Goal: Task Accomplishment & Management: Manage account settings

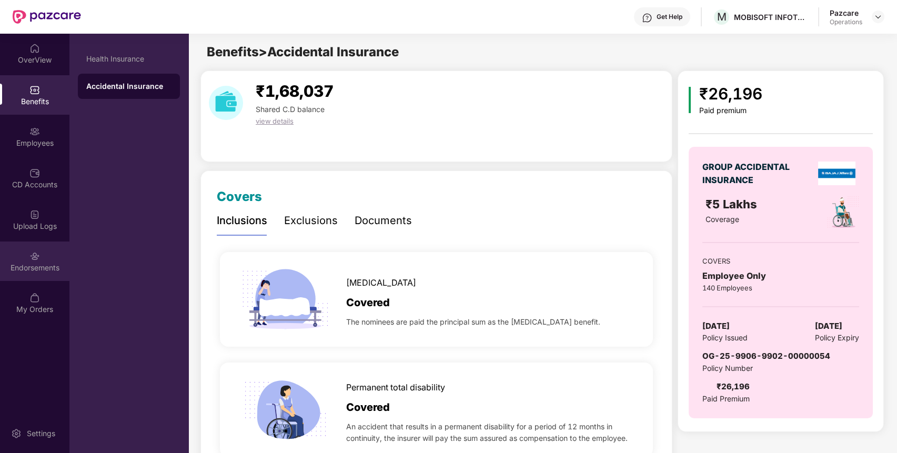
click at [48, 267] on div "Endorsements" at bounding box center [34, 268] width 69 height 11
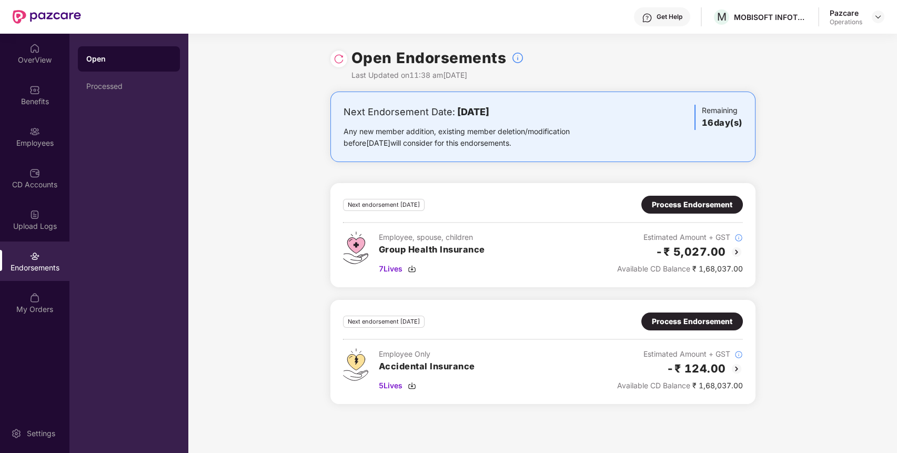
click at [719, 207] on div "Process Endorsement" at bounding box center [692, 205] width 81 height 12
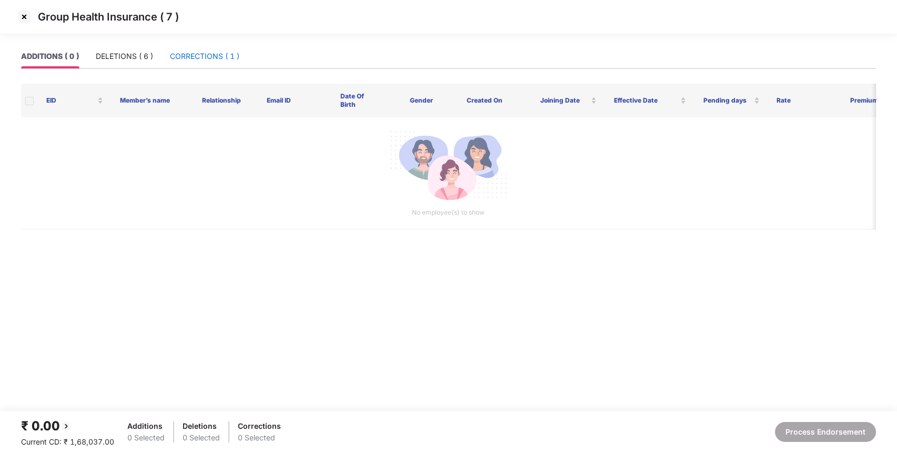
click at [216, 53] on div "CORRECTIONS ( 1 )" at bounding box center [204, 57] width 69 height 12
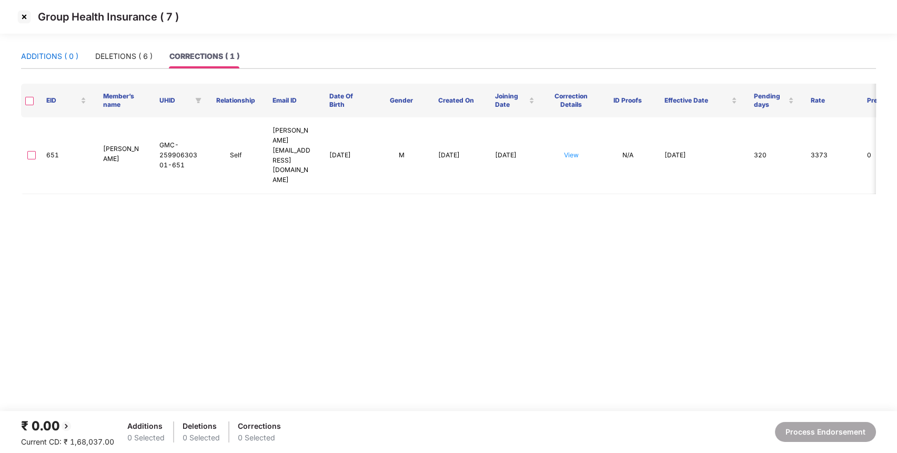
click at [36, 53] on div "ADDITIONS ( 0 )" at bounding box center [49, 57] width 57 height 12
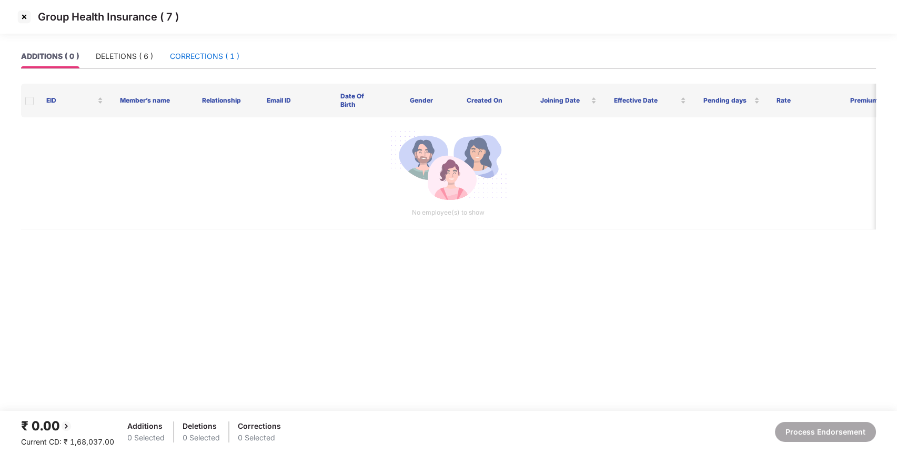
click at [211, 55] on div "CORRECTIONS ( 1 )" at bounding box center [204, 57] width 69 height 12
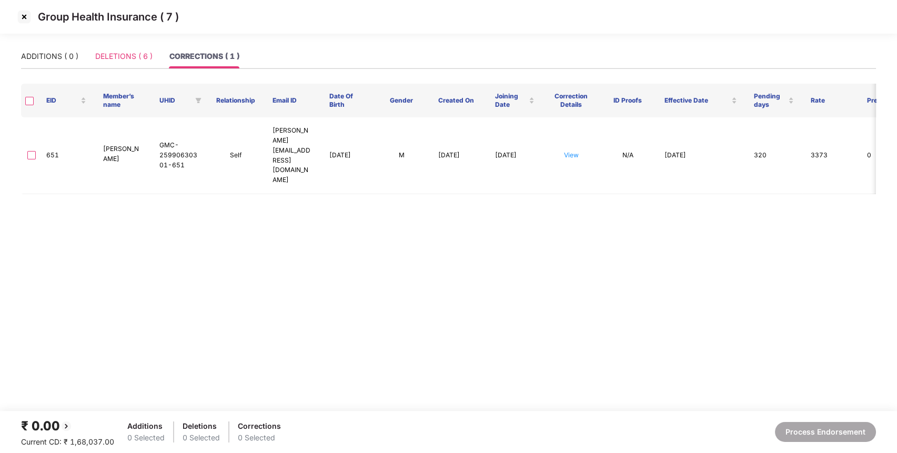
click at [128, 63] on div "DELETIONS ( 6 )" at bounding box center [123, 56] width 57 height 24
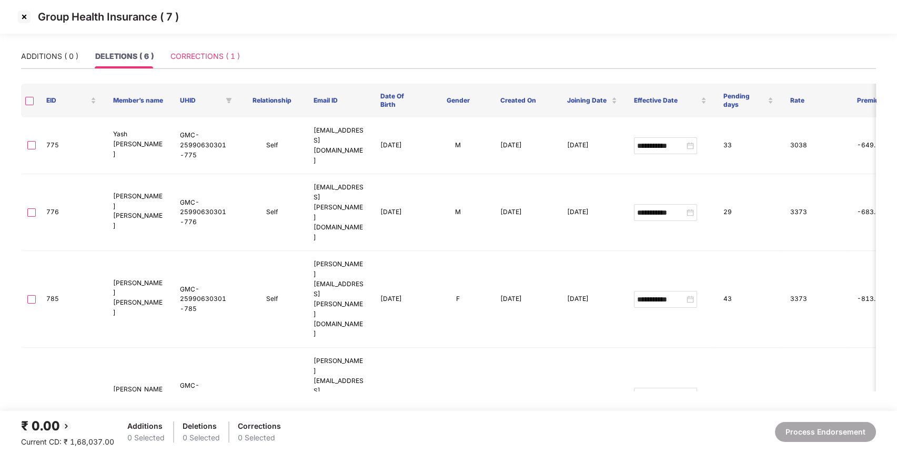
click at [236, 49] on div "CORRECTIONS ( 1 )" at bounding box center [205, 56] width 69 height 24
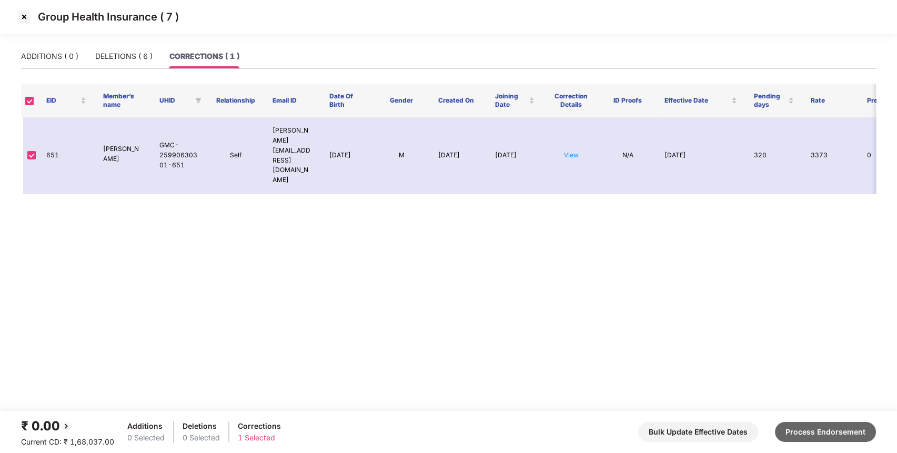
click at [804, 429] on button "Process Endorsement" at bounding box center [825, 432] width 101 height 20
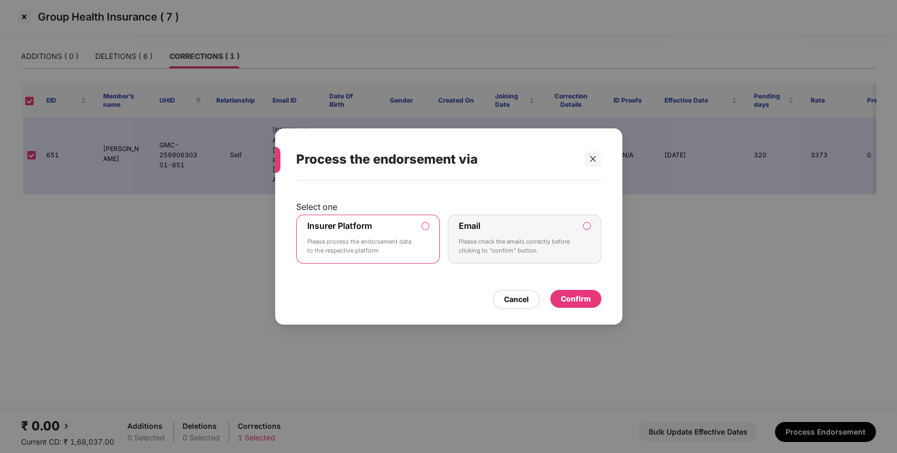
click at [585, 301] on div "Confirm" at bounding box center [576, 299] width 30 height 12
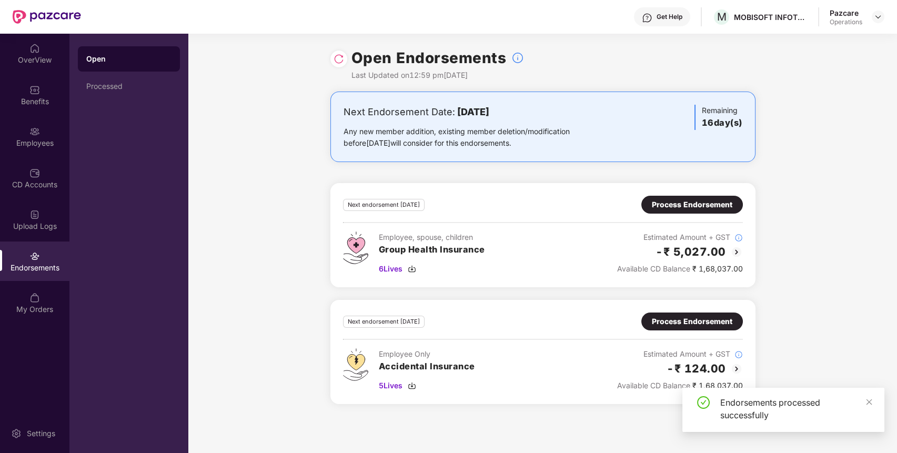
click at [699, 318] on div "Process Endorsement" at bounding box center [692, 322] width 81 height 12
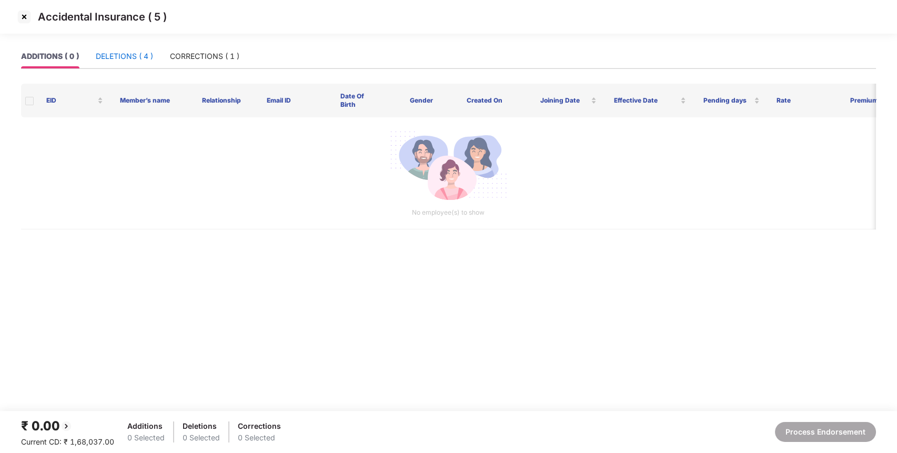
click at [136, 58] on div "DELETIONS ( 4 )" at bounding box center [124, 57] width 57 height 12
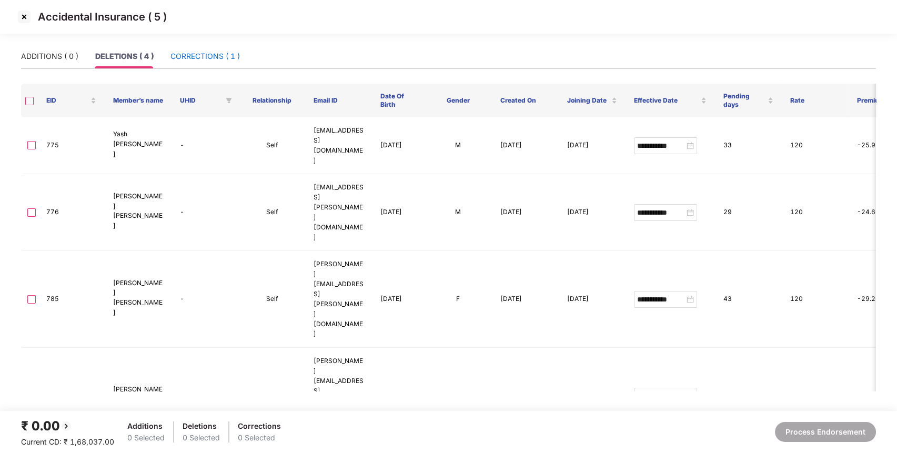
click at [215, 58] on div "CORRECTIONS ( 1 )" at bounding box center [205, 57] width 69 height 12
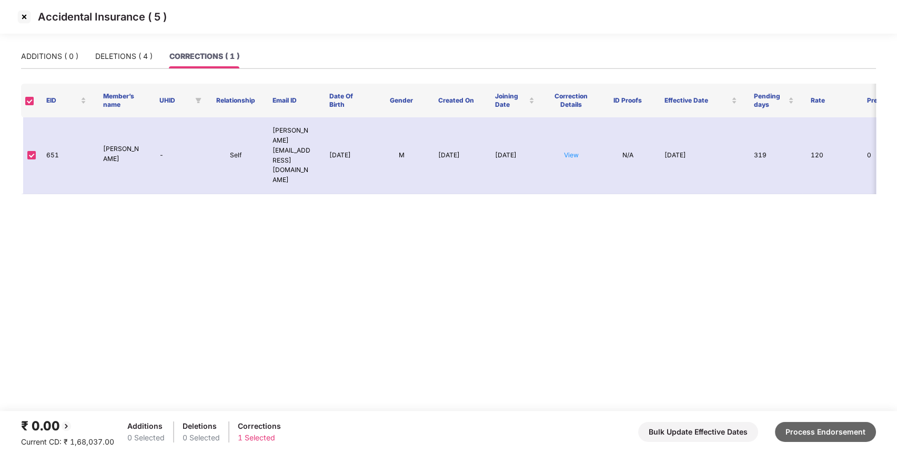
click at [800, 428] on button "Process Endorsement" at bounding box center [825, 432] width 101 height 20
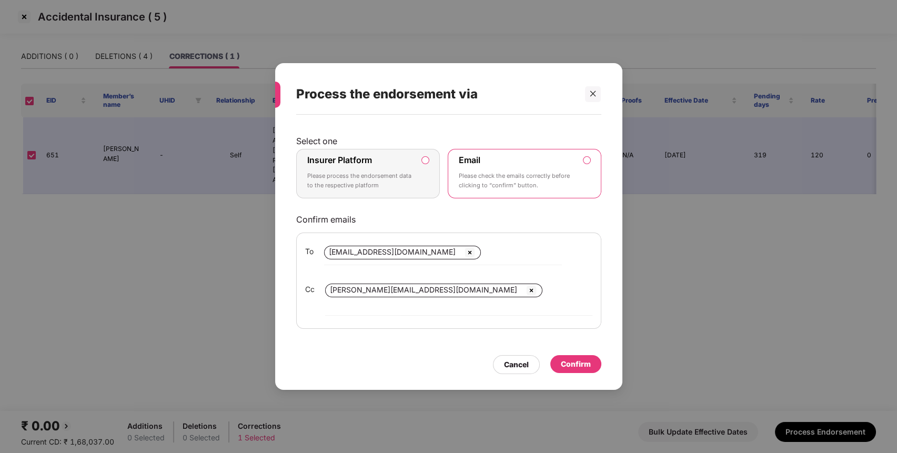
click at [422, 192] on label "Insurer Platform Please process the endorsement data to the respective platform" at bounding box center [368, 173] width 144 height 49
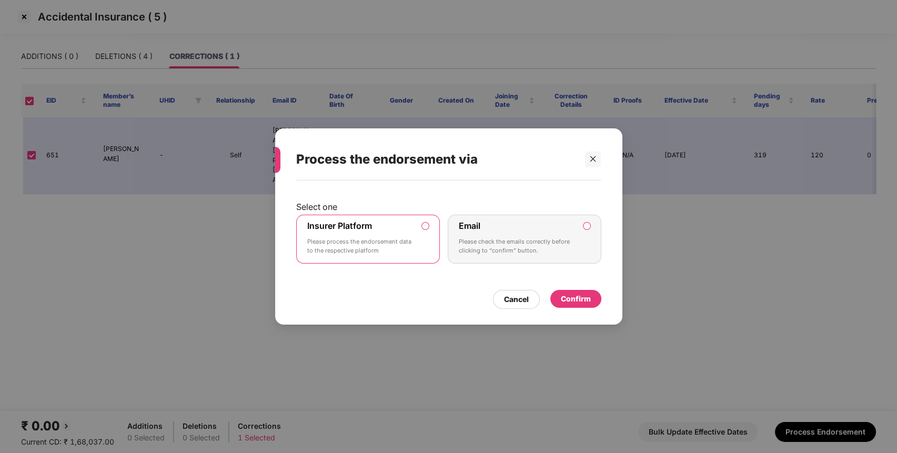
click at [590, 299] on div "Confirm" at bounding box center [576, 299] width 30 height 12
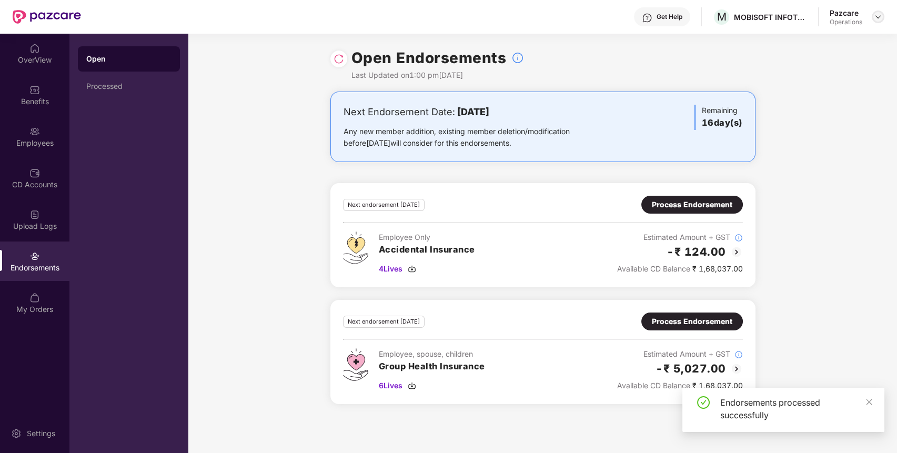
click at [880, 17] on img at bounding box center [878, 17] width 8 height 8
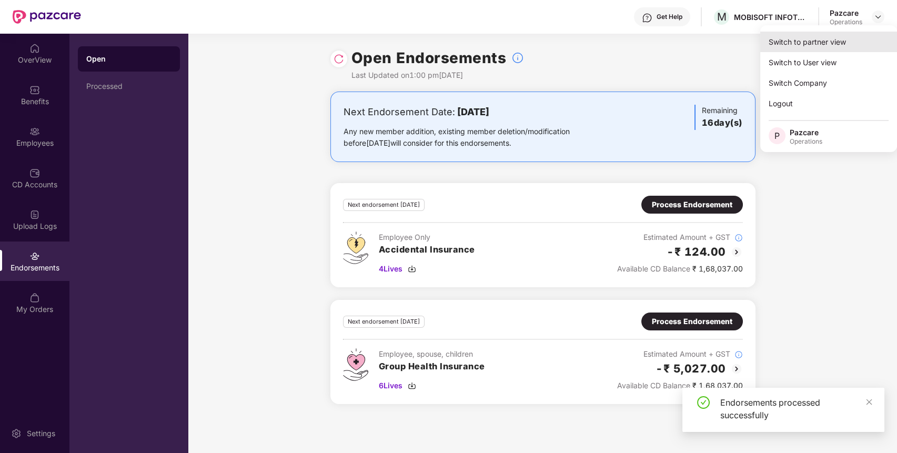
click at [855, 41] on div "Switch to partner view" at bounding box center [829, 42] width 137 height 21
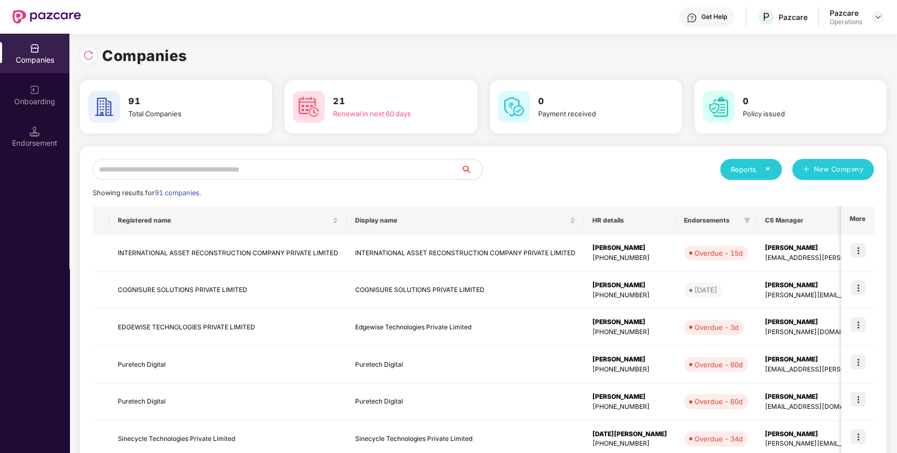
click at [430, 158] on div "Reports New Company Showing results for 91 companies. Registered name Display n…" at bounding box center [483, 401] width 807 height 511
click at [428, 164] on input "text" at bounding box center [277, 169] width 369 height 21
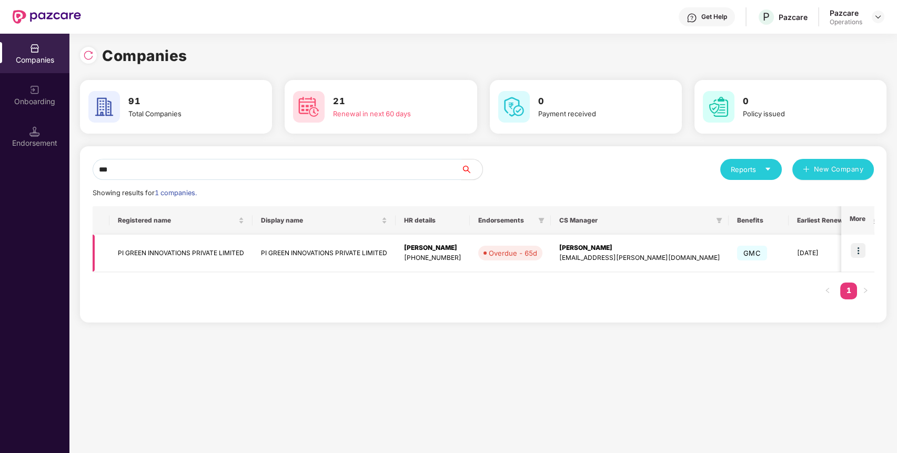
type input "**"
click at [222, 245] on td "PI GREEN INNOVATIONS PRIVATE LIMITED" at bounding box center [180, 253] width 143 height 37
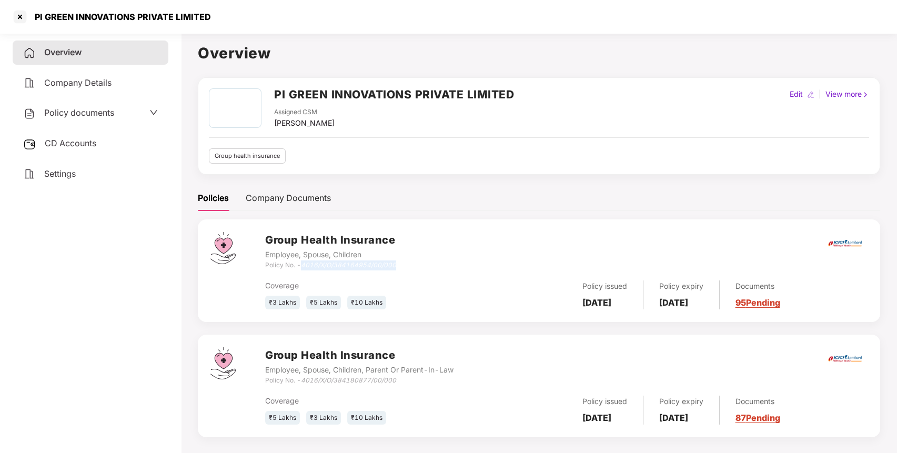
drag, startPoint x: 400, startPoint y: 267, endPoint x: 302, endPoint y: 264, distance: 98.0
click at [302, 264] on div "Group Health Insurance Employee, Spouse, Children Policy No. - 4016/X/O/3841649…" at bounding box center [566, 251] width 603 height 38
copy icon "4016/X/O/384164954/00/000"
click at [22, 15] on div at bounding box center [20, 16] width 17 height 17
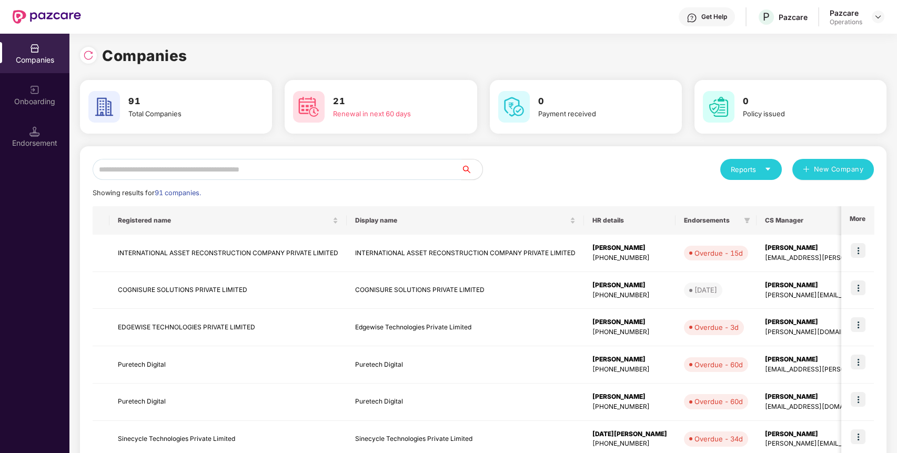
click at [274, 168] on input "text" at bounding box center [277, 169] width 369 height 21
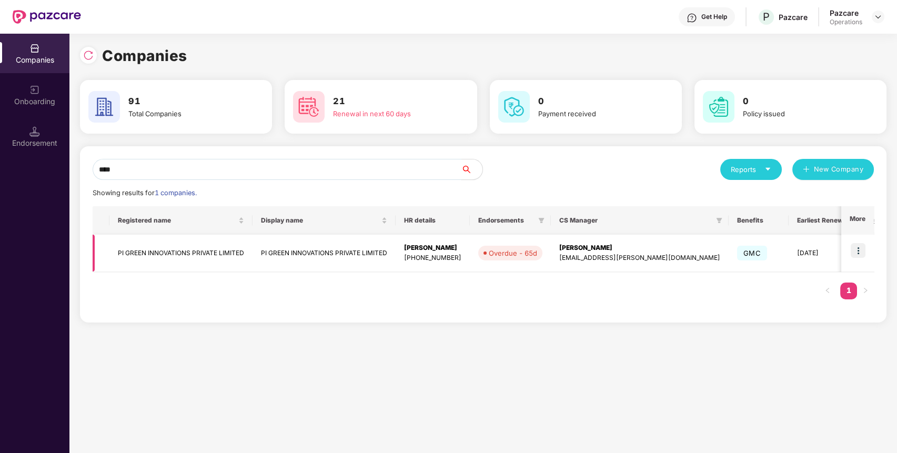
type input "****"
click at [864, 247] on img at bounding box center [858, 250] width 15 height 15
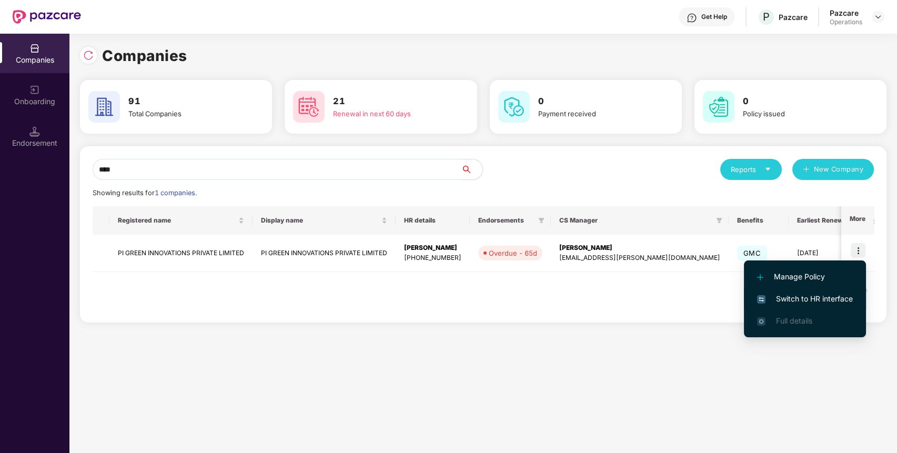
click at [825, 298] on span "Switch to HR interface" at bounding box center [805, 299] width 96 height 12
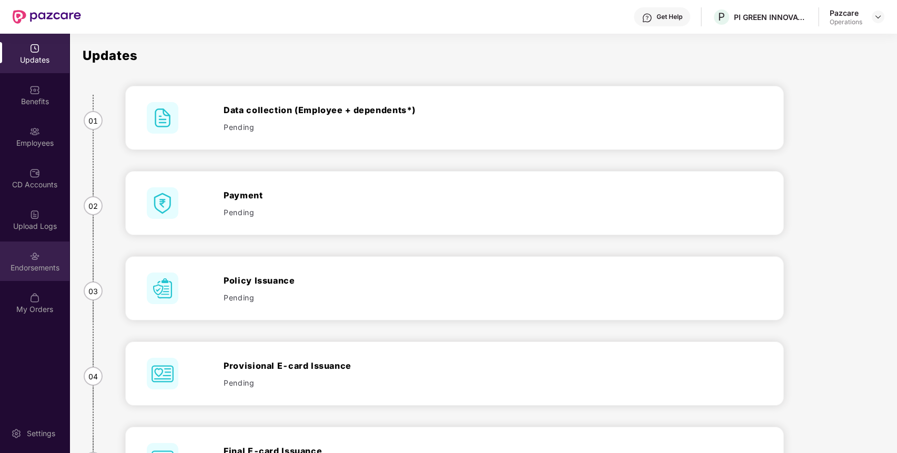
click at [42, 254] on div "Endorsements" at bounding box center [34, 261] width 69 height 39
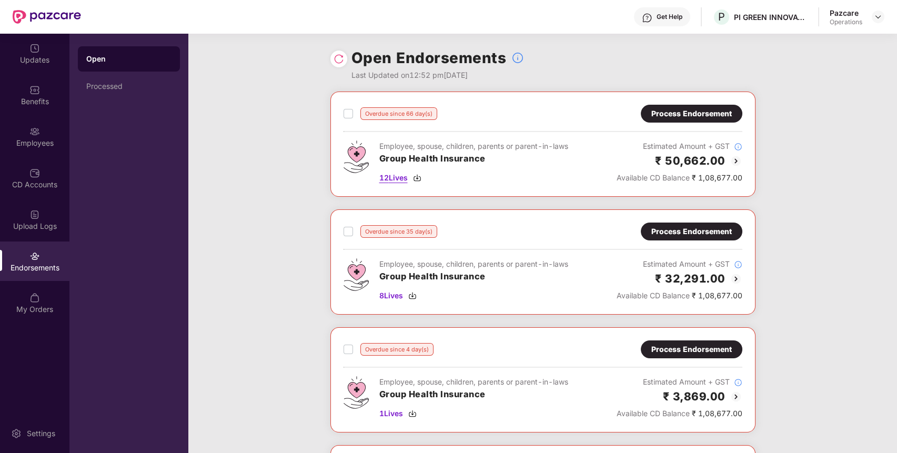
click at [388, 177] on span "12 Lives" at bounding box center [393, 178] width 28 height 12
click at [381, 297] on span "8 Lives" at bounding box center [391, 296] width 24 height 12
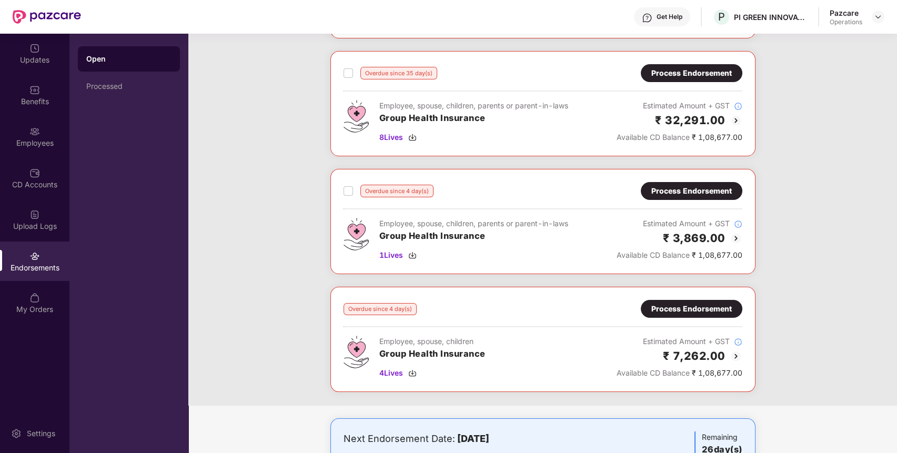
scroll to position [161, 0]
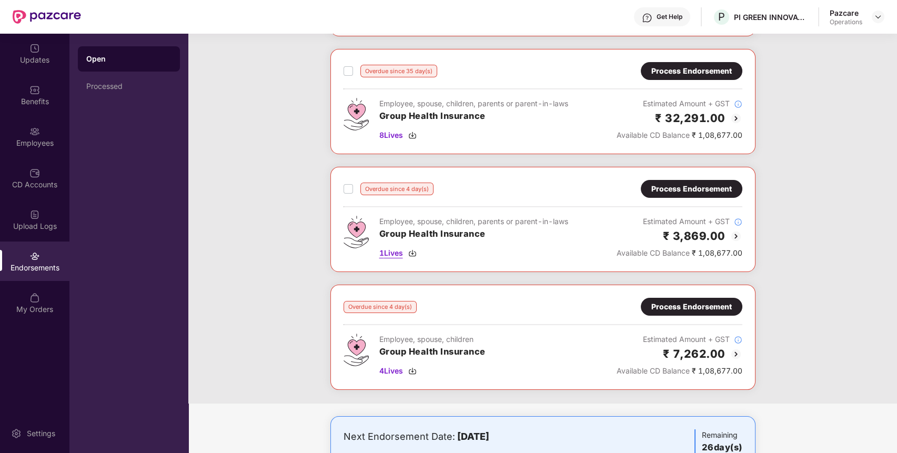
click at [381, 252] on span "1 Lives" at bounding box center [391, 253] width 24 height 12
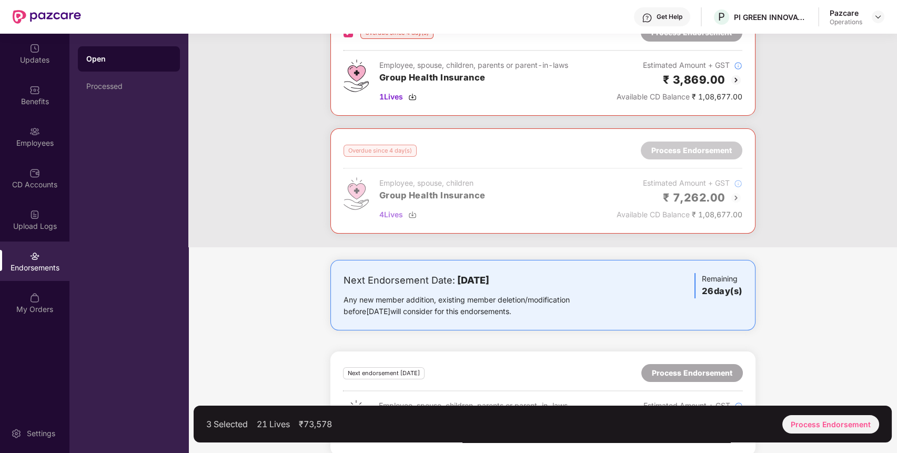
scroll to position [321, 0]
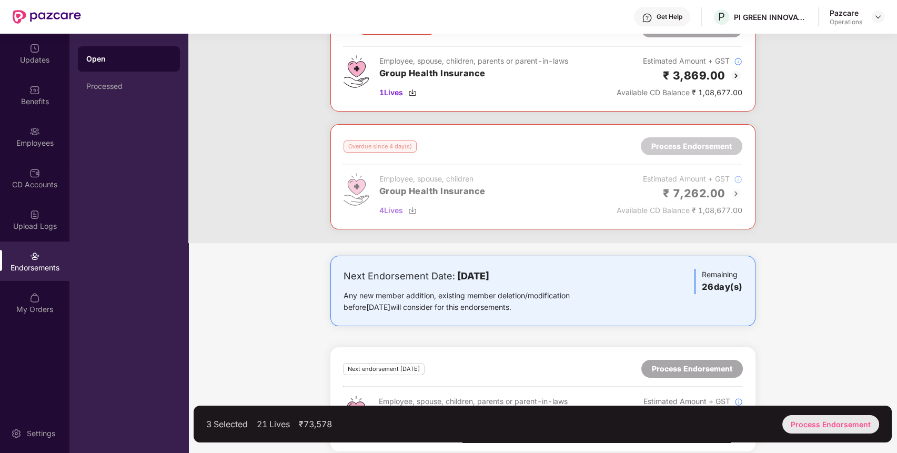
click at [854, 429] on div "Process Endorsement" at bounding box center [831, 424] width 97 height 18
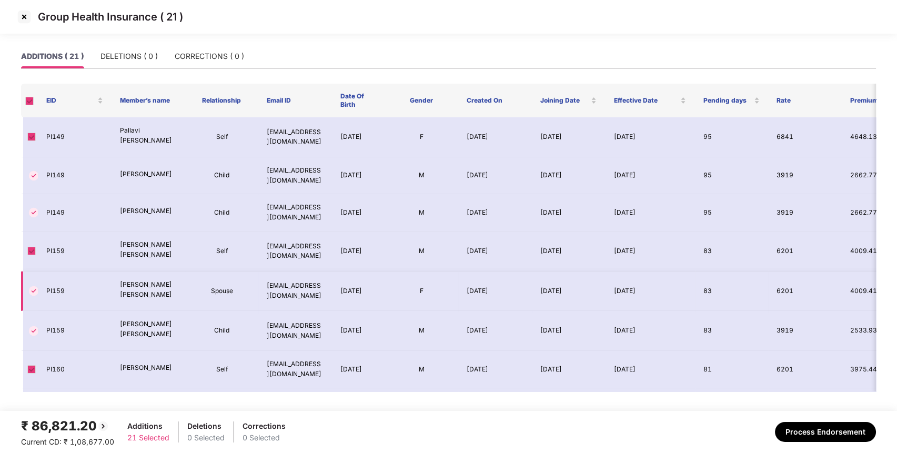
scroll to position [0, 41]
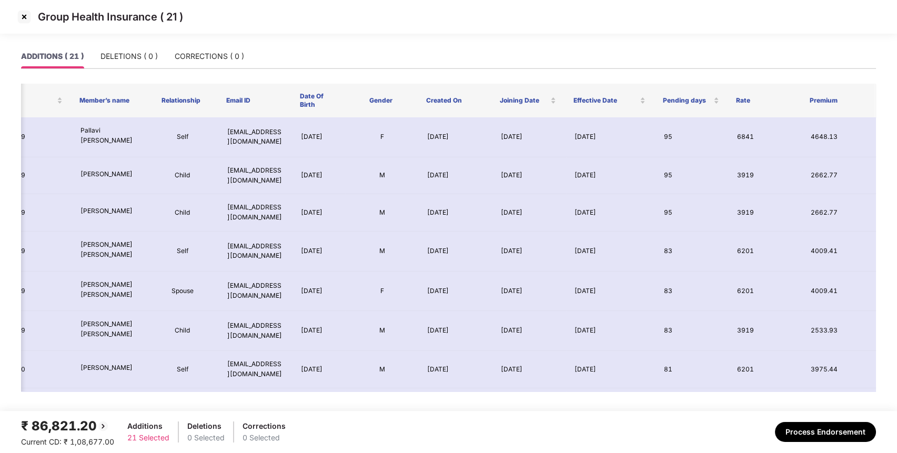
click at [22, 15] on img at bounding box center [24, 16] width 17 height 17
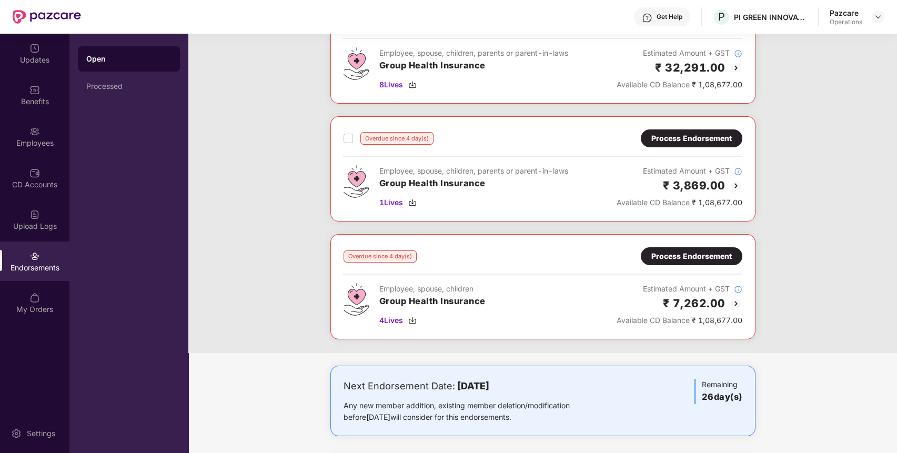
scroll to position [215, 0]
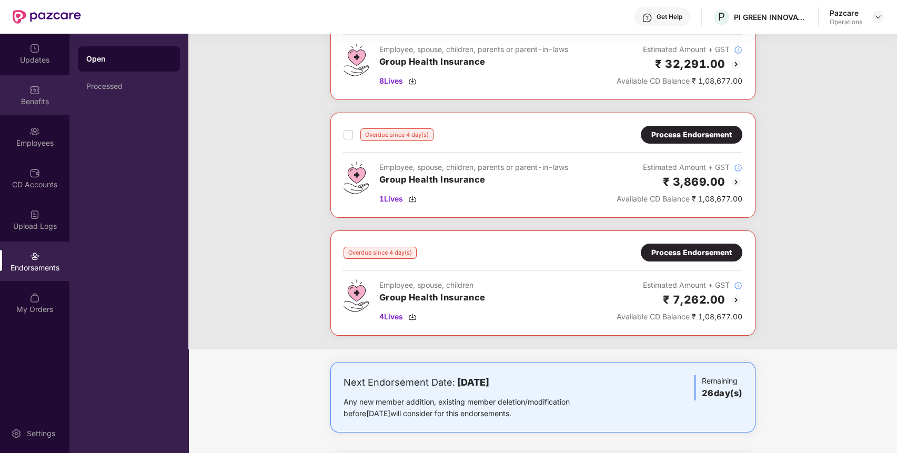
click at [53, 92] on div "Benefits" at bounding box center [34, 94] width 69 height 39
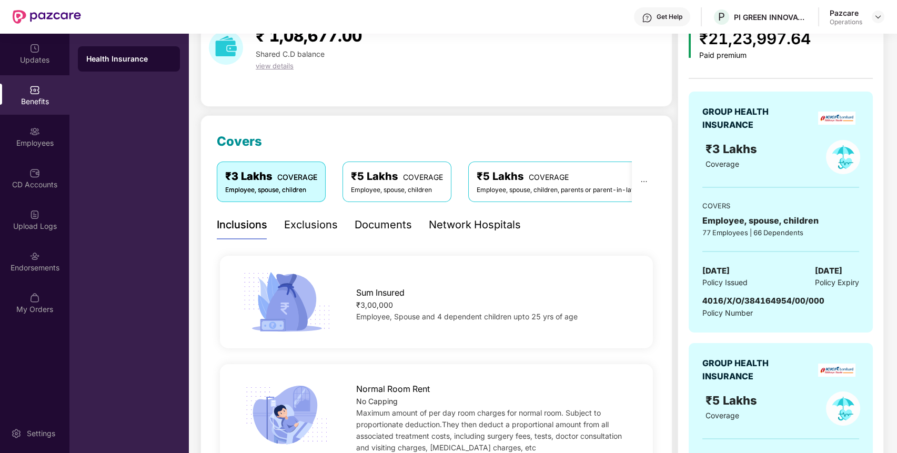
scroll to position [56, 0]
click at [574, 177] on div "₹5 Lakhs COVERAGE" at bounding box center [558, 176] width 163 height 16
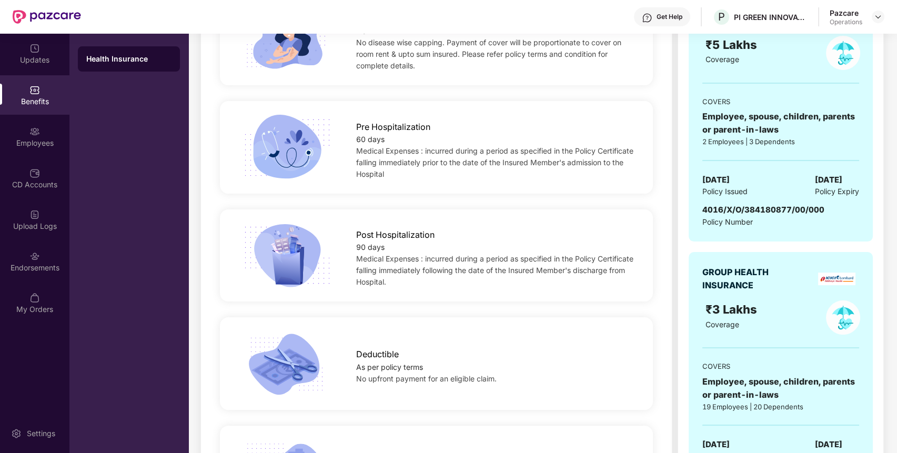
scroll to position [703, 0]
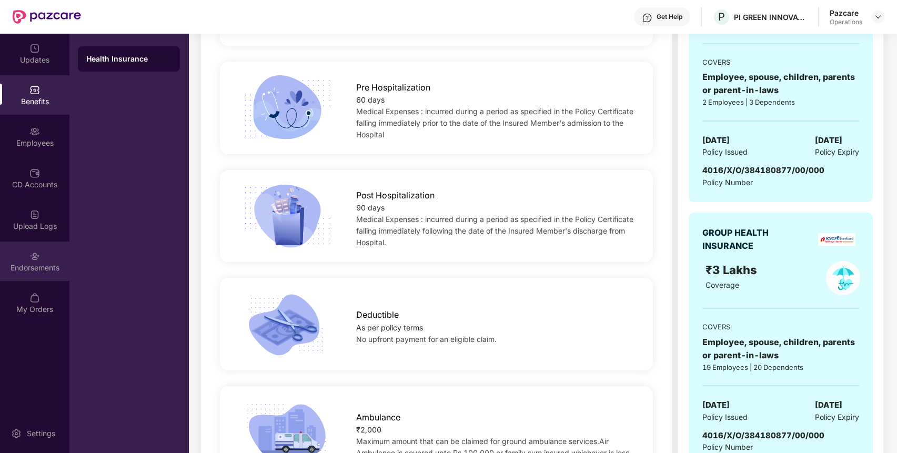
click at [29, 254] on div "Endorsements" at bounding box center [34, 261] width 69 height 39
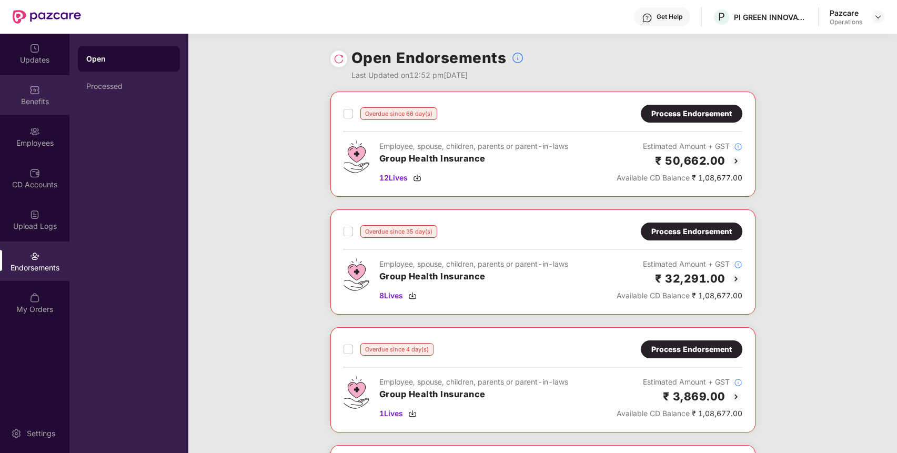
click at [53, 93] on div "Benefits" at bounding box center [34, 94] width 69 height 39
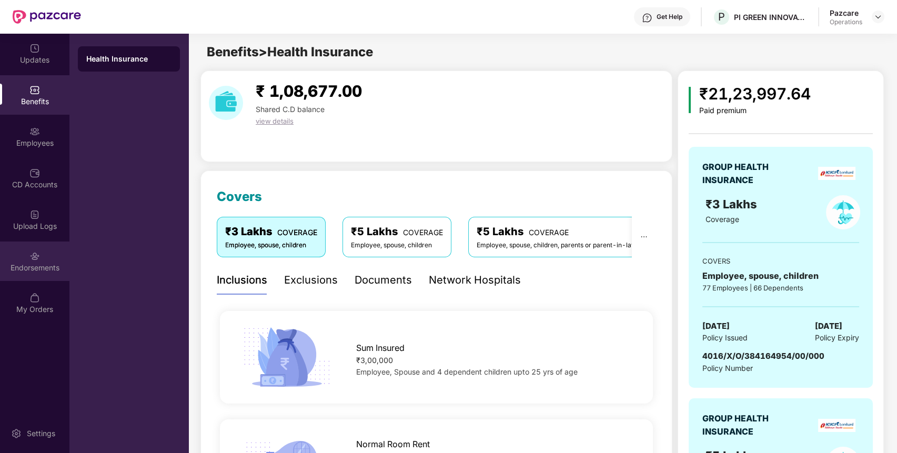
click at [24, 263] on div "Endorsements" at bounding box center [34, 268] width 69 height 11
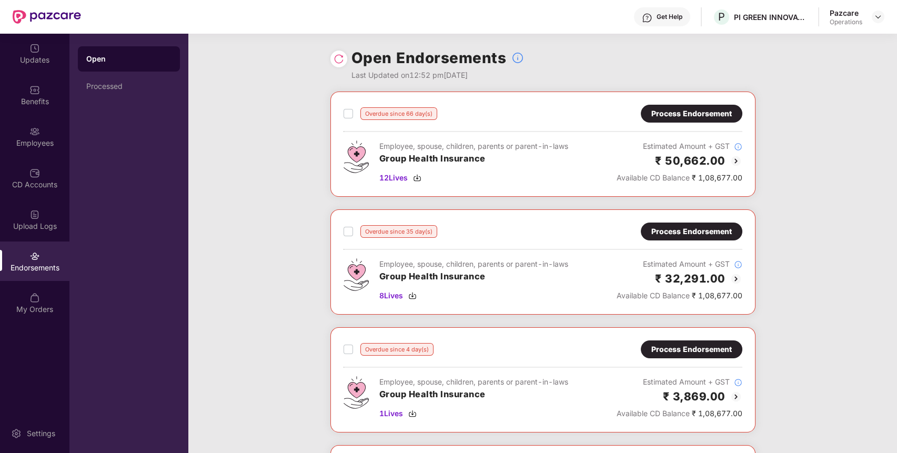
click at [714, 117] on div "Process Endorsement" at bounding box center [692, 114] width 81 height 12
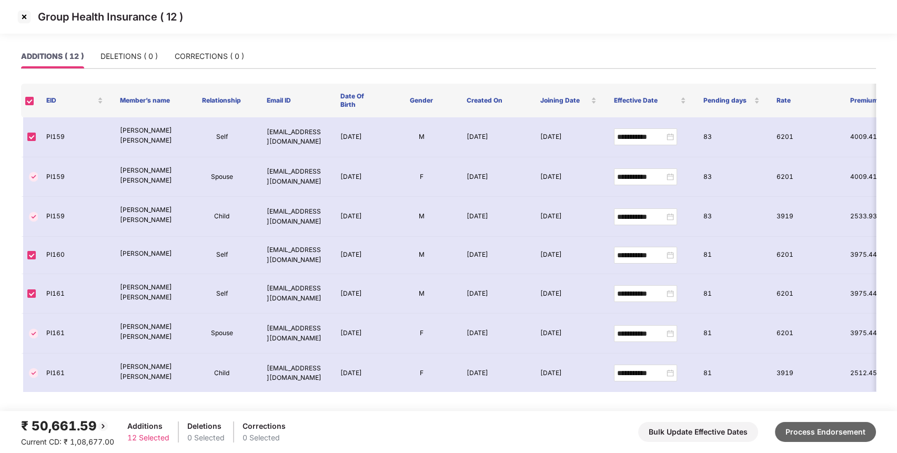
click at [791, 427] on button "Process Endorsement" at bounding box center [825, 432] width 101 height 20
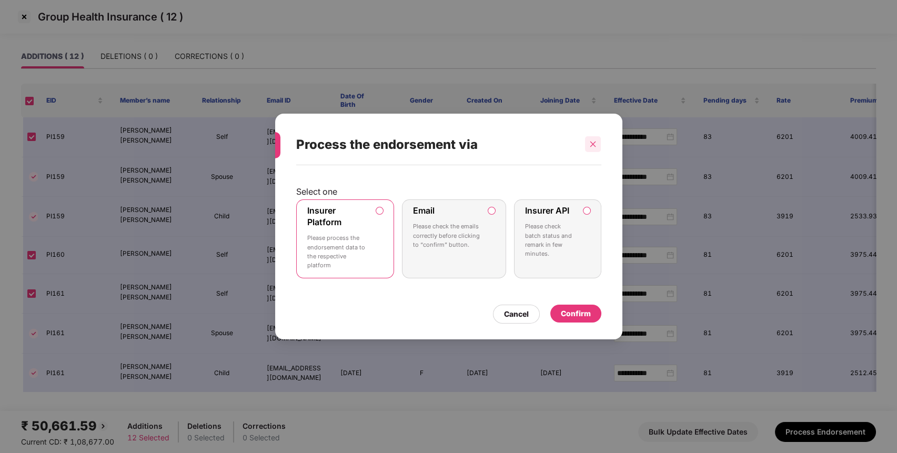
click at [590, 147] on icon "close" at bounding box center [593, 144] width 7 height 7
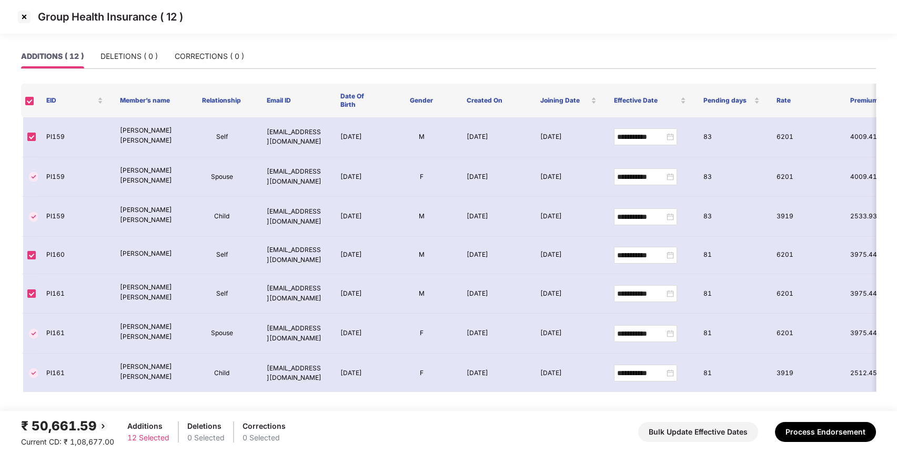
click at [28, 17] on img at bounding box center [24, 16] width 17 height 17
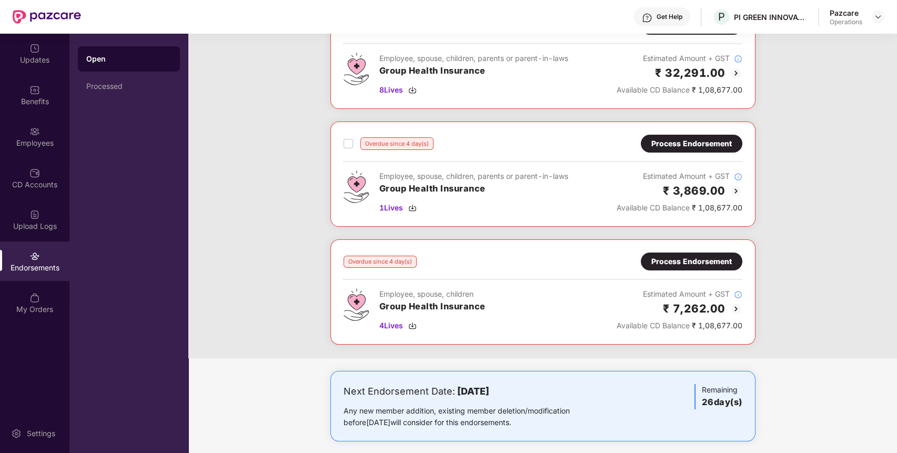
scroll to position [223, 0]
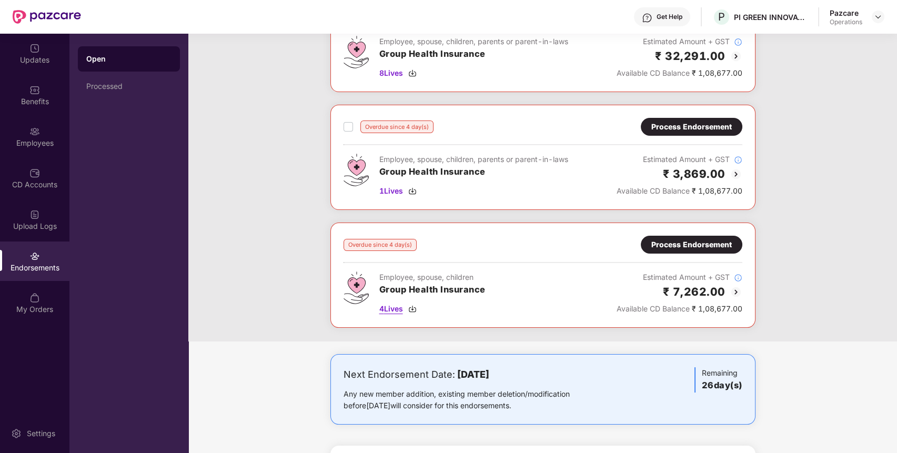
click at [395, 307] on span "4 Lives" at bounding box center [391, 309] width 24 height 12
click at [14, 106] on div "Benefits" at bounding box center [34, 101] width 69 height 11
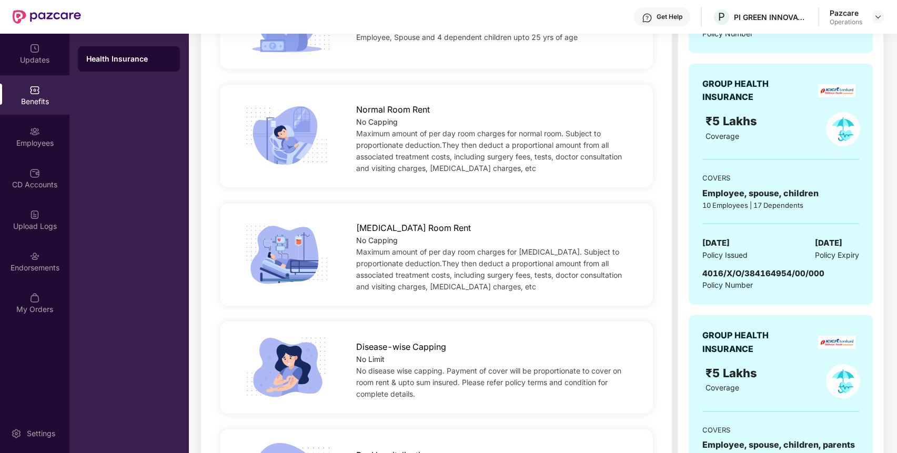
scroll to position [495, 0]
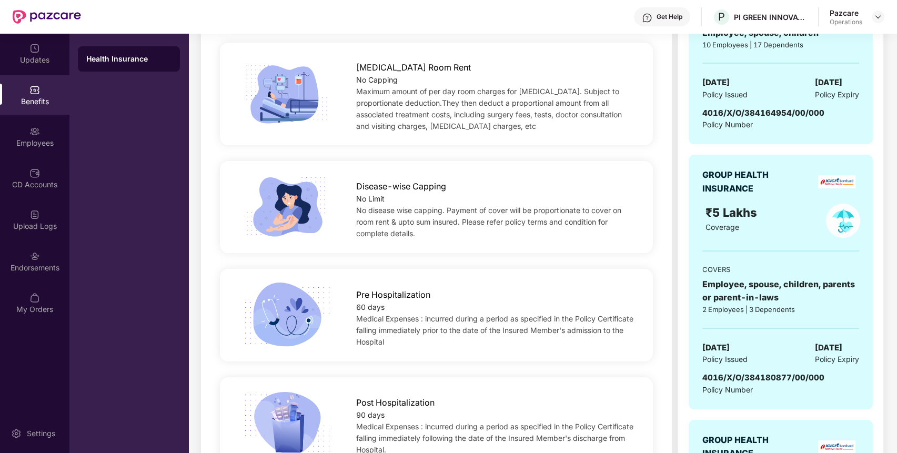
click at [782, 377] on span "4016/X/O/384180877/00/000" at bounding box center [764, 378] width 122 height 10
copy span "4016/X/O/384180877/00/000"
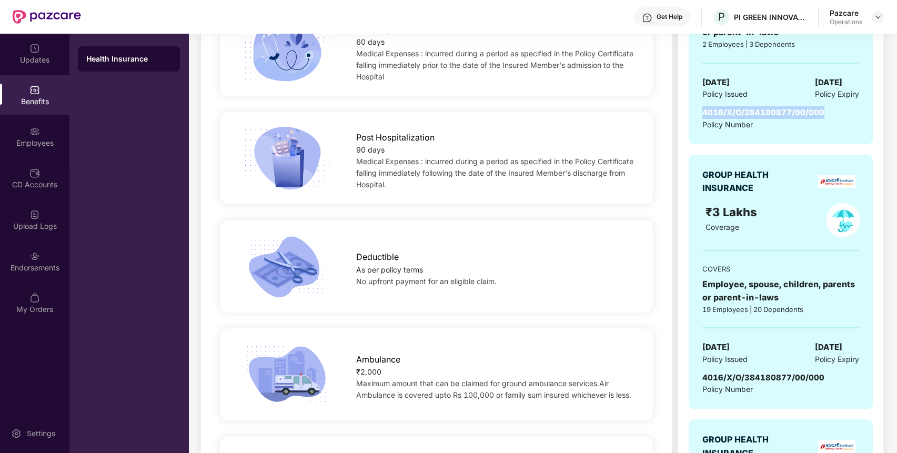
scroll to position [762, 0]
copy span "4016/X/O/384180877/00/000"
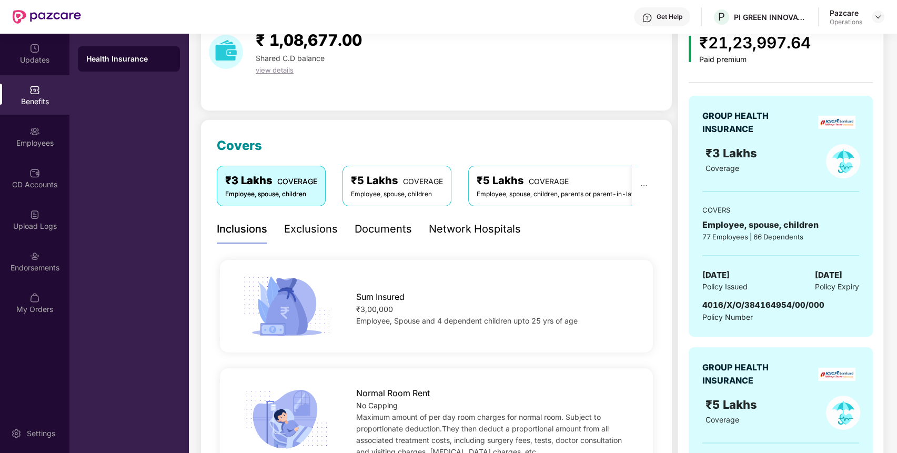
scroll to position [51, 0]
click at [763, 299] on div "4016/X/O/384164954/00/000" at bounding box center [764, 305] width 122 height 13
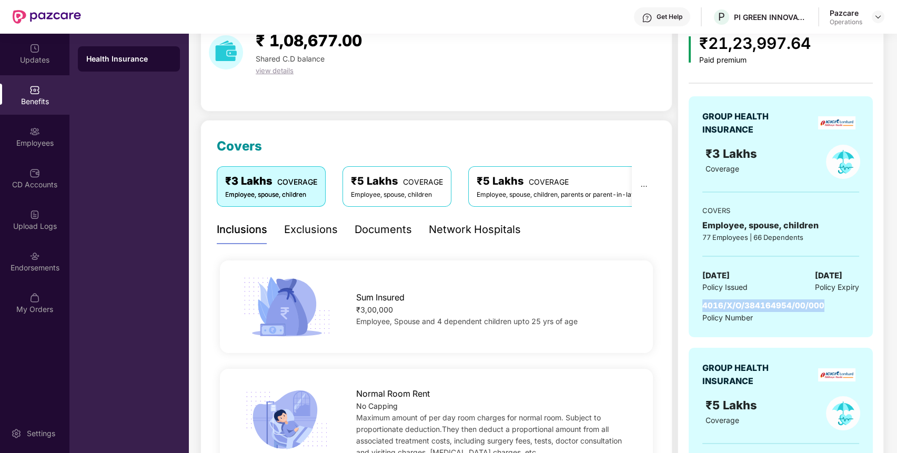
click at [763, 299] on div "4016/X/O/384164954/00/000" at bounding box center [764, 305] width 122 height 13
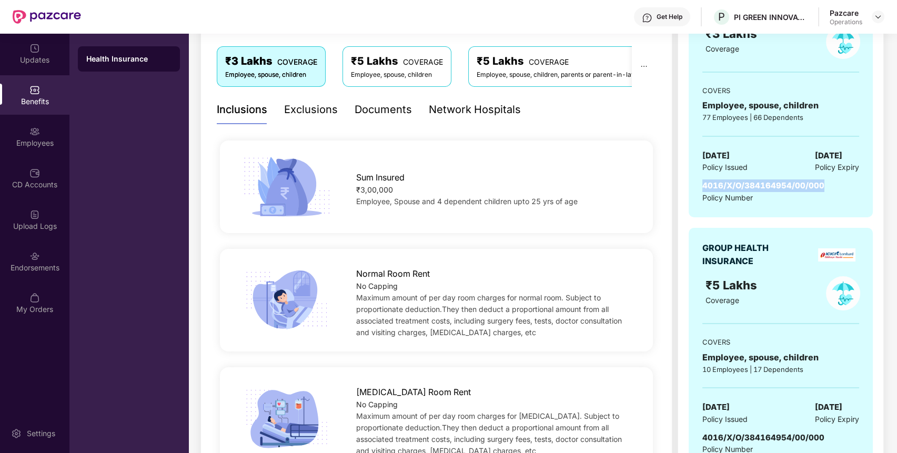
scroll to position [185, 0]
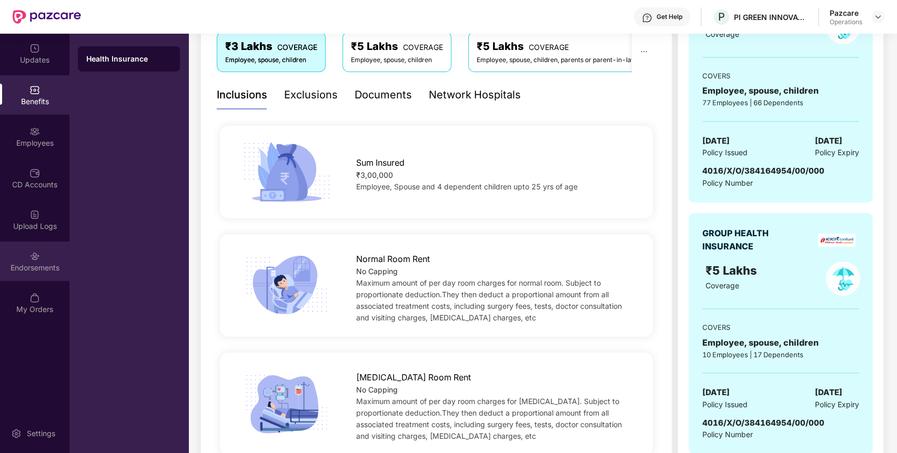
click at [42, 258] on div "Endorsements" at bounding box center [34, 261] width 69 height 39
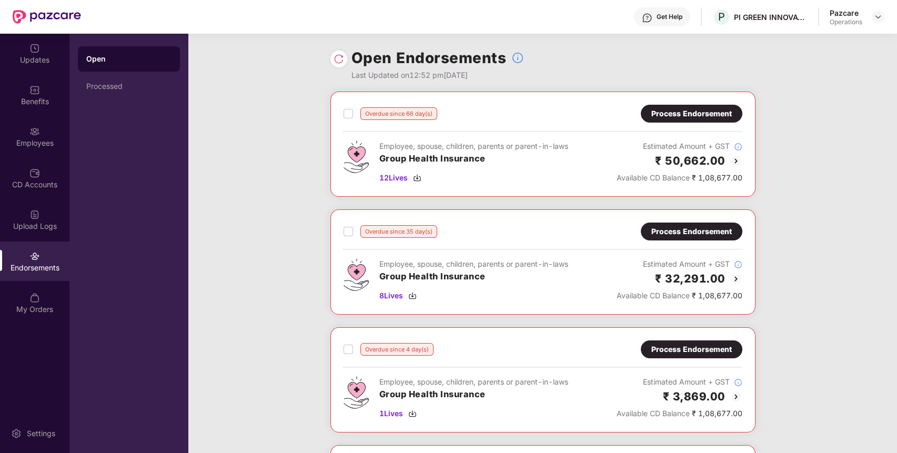
click at [674, 109] on div "Process Endorsement" at bounding box center [692, 114] width 81 height 12
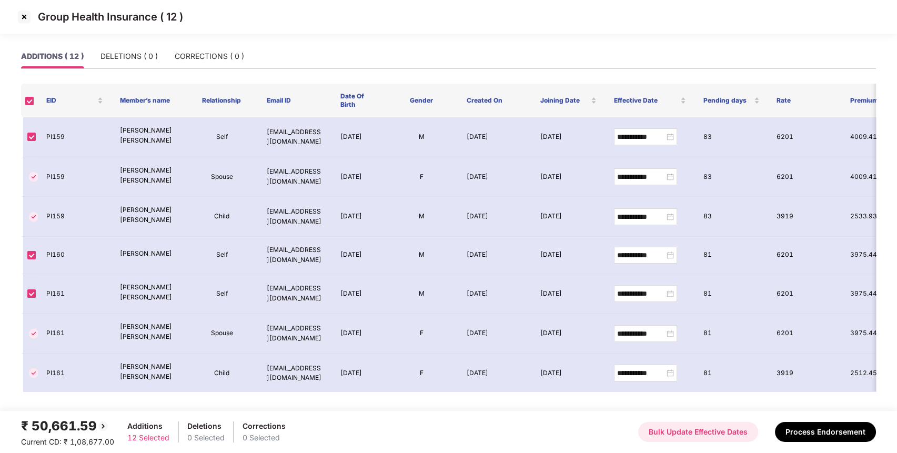
click at [686, 432] on button "Bulk Update Effective Dates" at bounding box center [698, 432] width 120 height 20
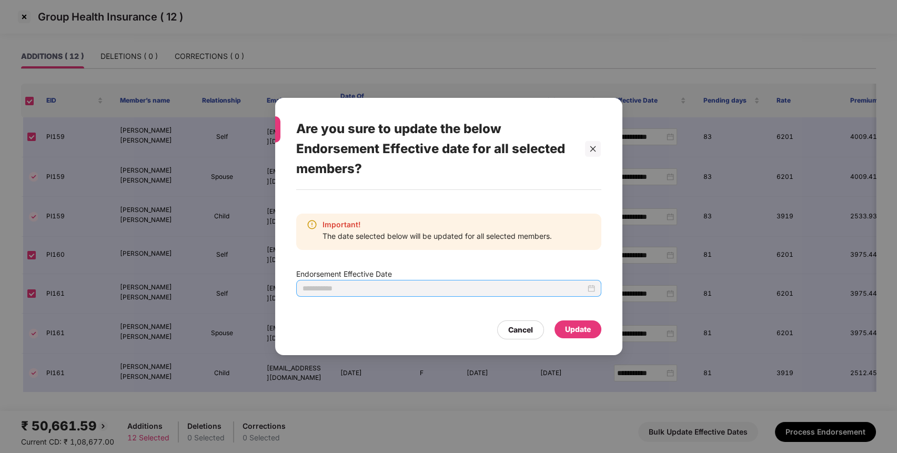
click at [595, 287] on div at bounding box center [448, 288] width 305 height 17
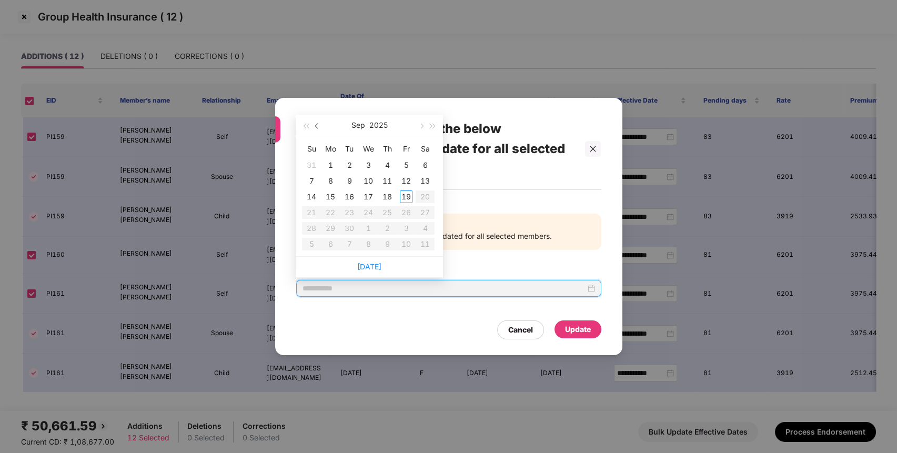
click at [316, 124] on span "button" at bounding box center [317, 126] width 5 height 5
type input "**********"
click at [353, 182] on div "5" at bounding box center [349, 181] width 13 height 13
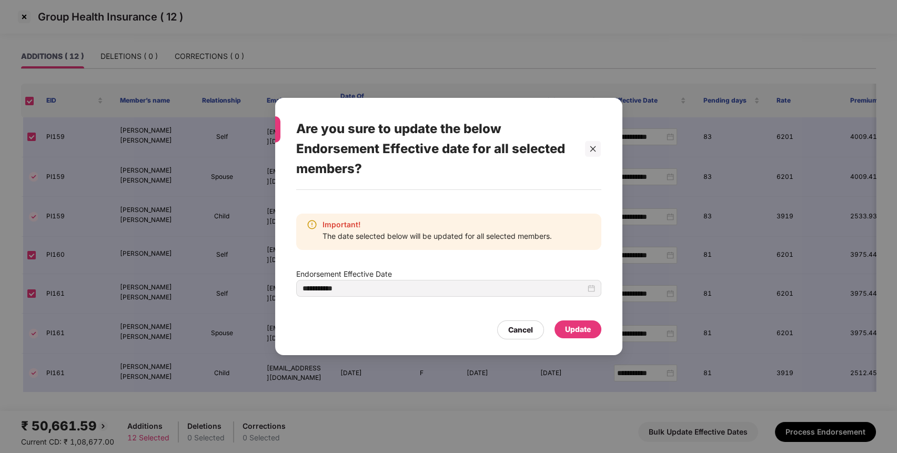
click at [575, 327] on div "Update" at bounding box center [578, 330] width 26 height 12
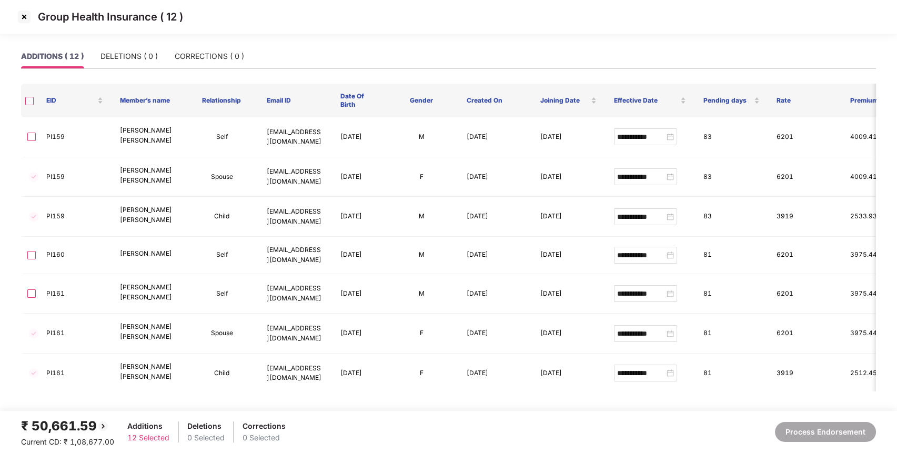
type input "**********"
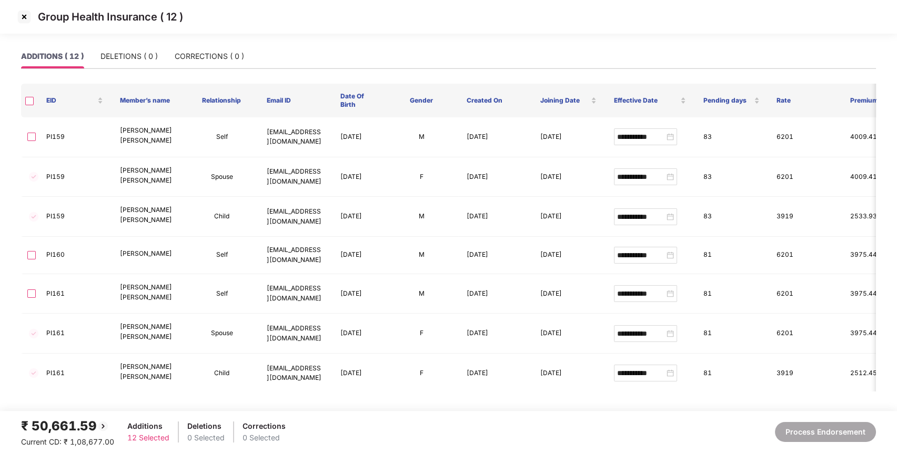
type input "**********"
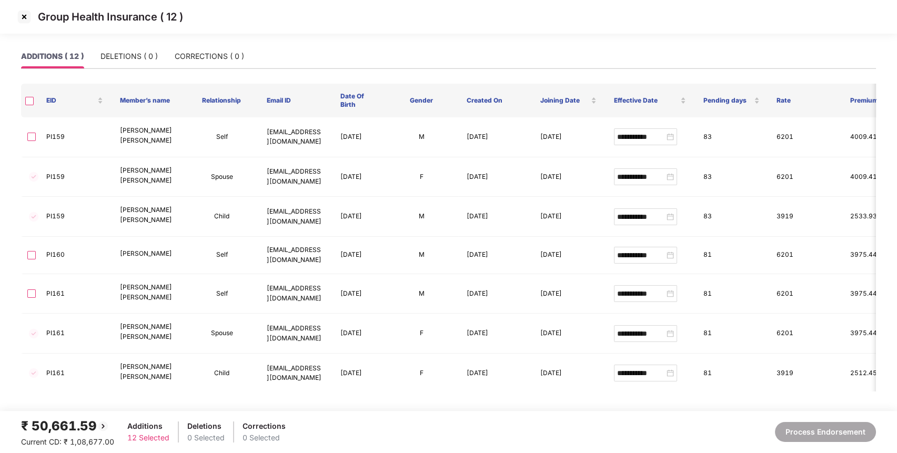
type input "**********"
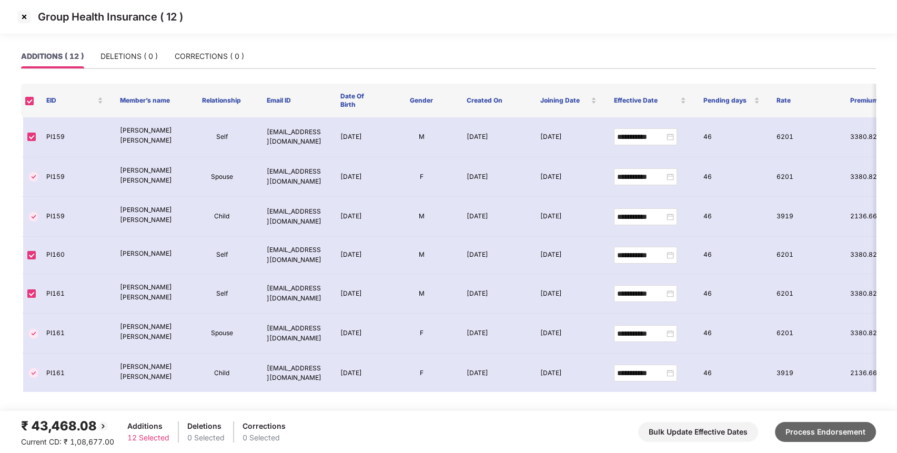
click at [812, 424] on button "Process Endorsement" at bounding box center [825, 432] width 101 height 20
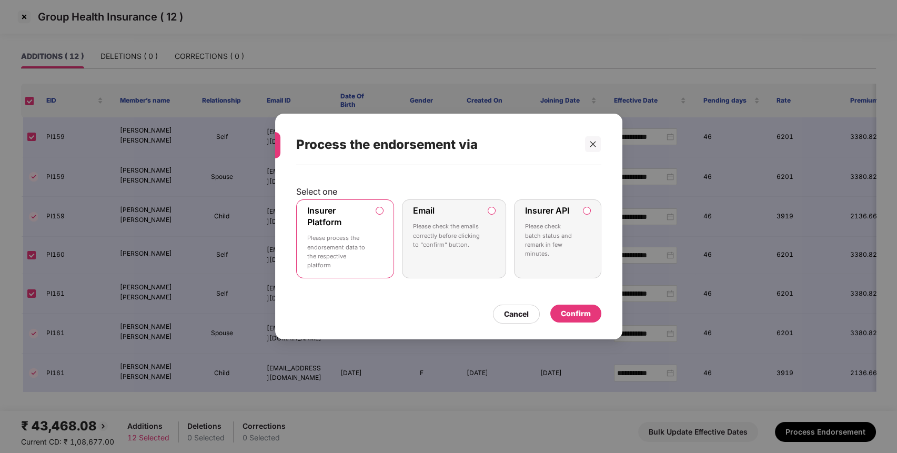
click at [580, 317] on div "Confirm" at bounding box center [576, 314] width 30 height 12
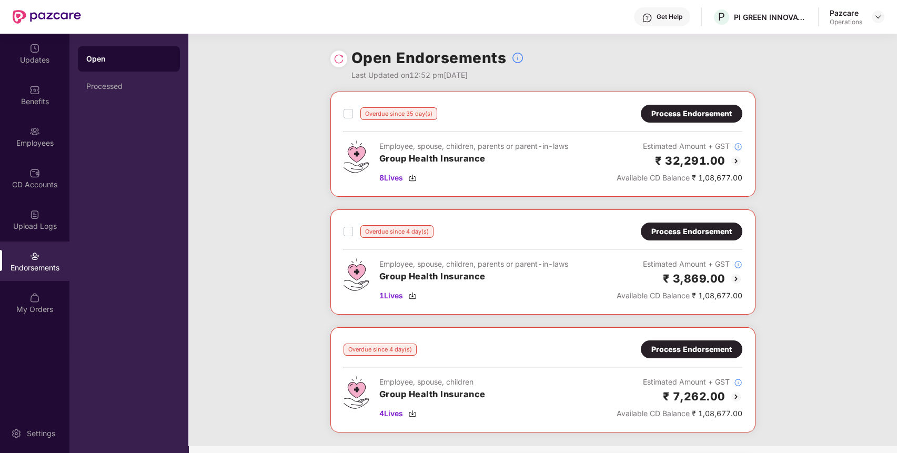
click at [697, 118] on div "Process Endorsement" at bounding box center [692, 114] width 81 height 12
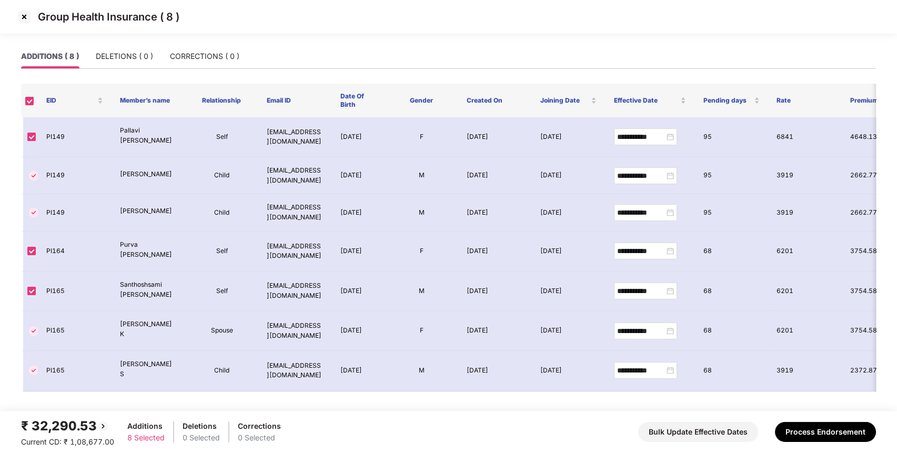
scroll to position [1, 0]
click at [714, 428] on button "Bulk Update Effective Dates" at bounding box center [698, 432] width 120 height 20
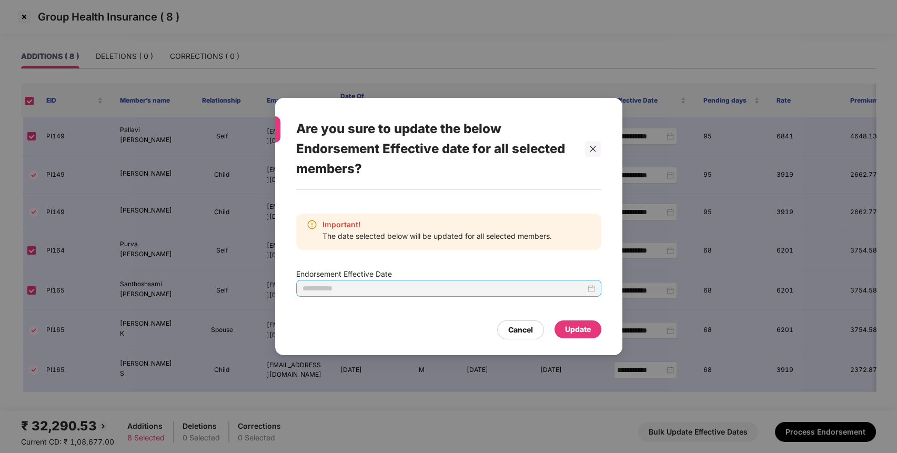
click at [593, 285] on div at bounding box center [449, 289] width 293 height 12
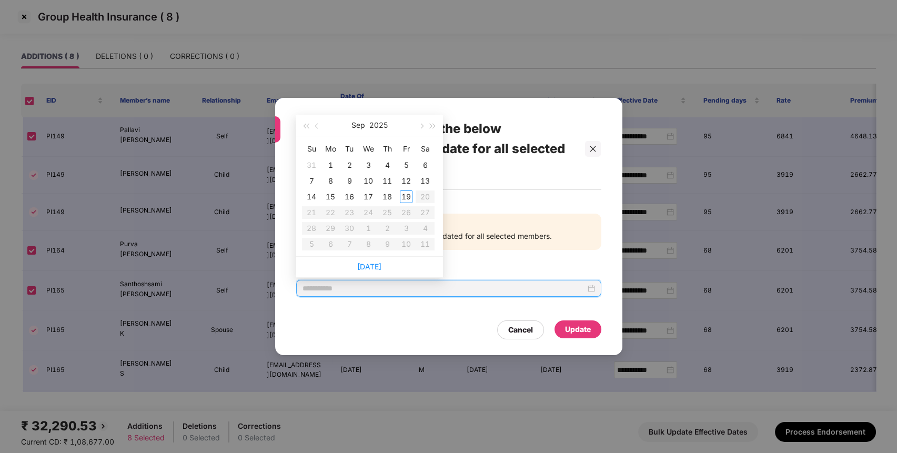
type input "**********"
click at [314, 126] on button "button" at bounding box center [318, 125] width 12 height 21
type input "**********"
click at [349, 183] on div "5" at bounding box center [349, 181] width 13 height 13
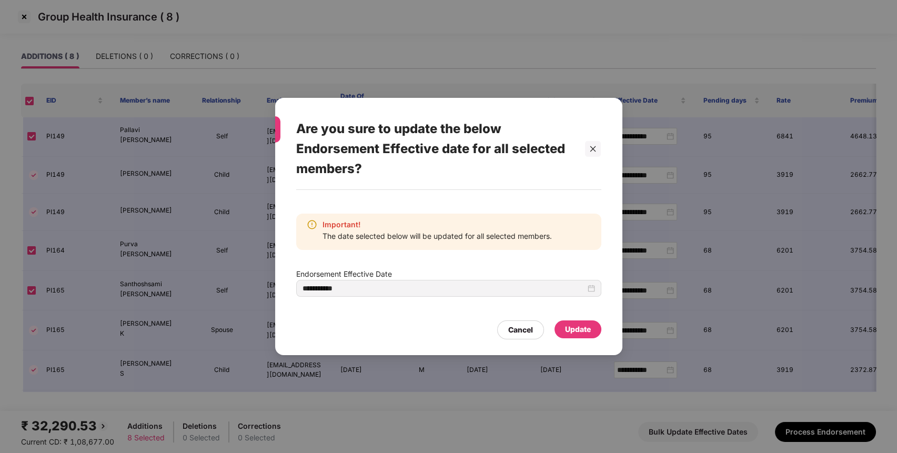
click at [578, 322] on div "Update" at bounding box center [578, 330] width 47 height 18
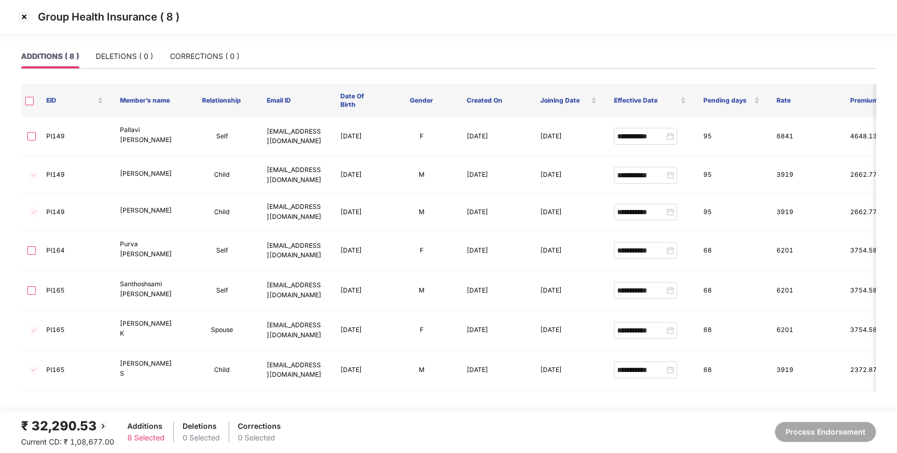
type input "**********"
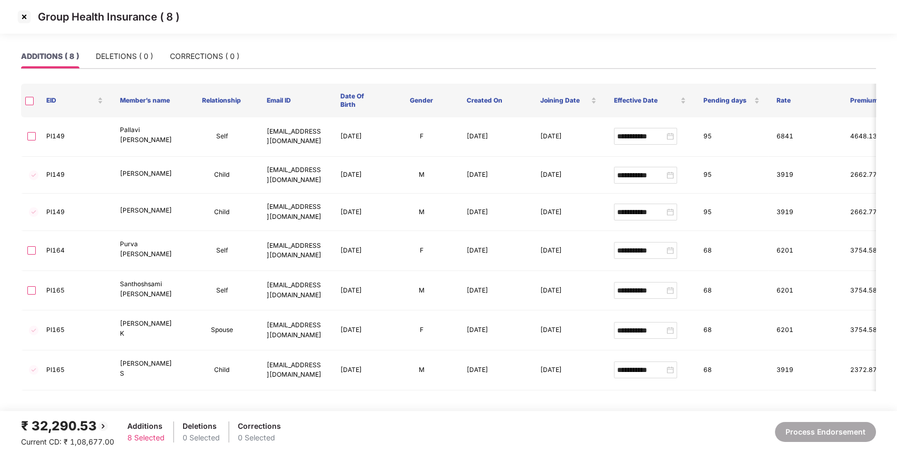
type input "**********"
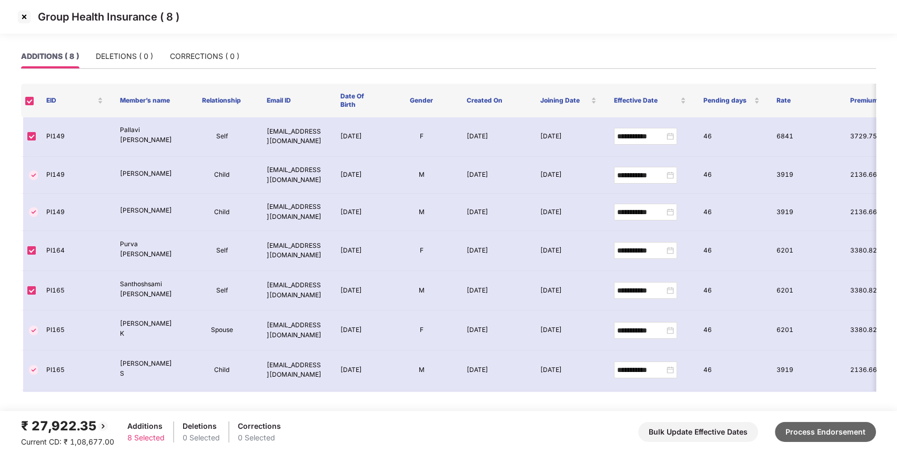
click at [838, 423] on button "Process Endorsement" at bounding box center [825, 432] width 101 height 20
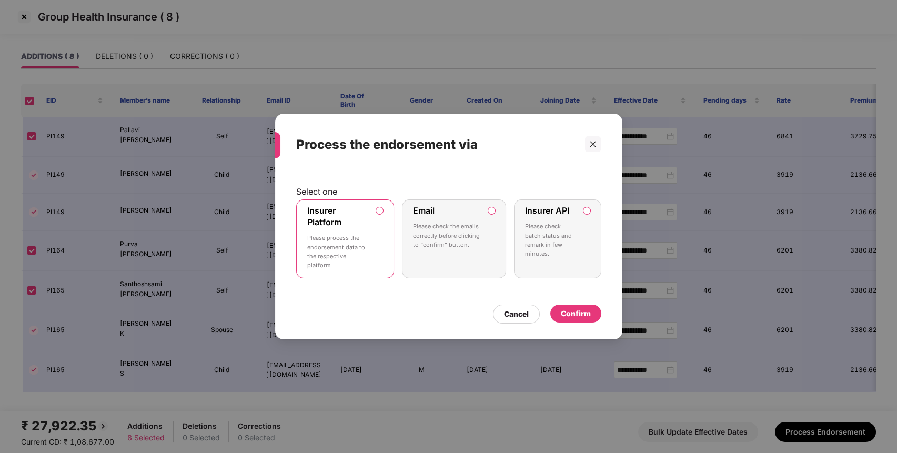
click at [582, 306] on div "Confirm" at bounding box center [576, 314] width 51 height 18
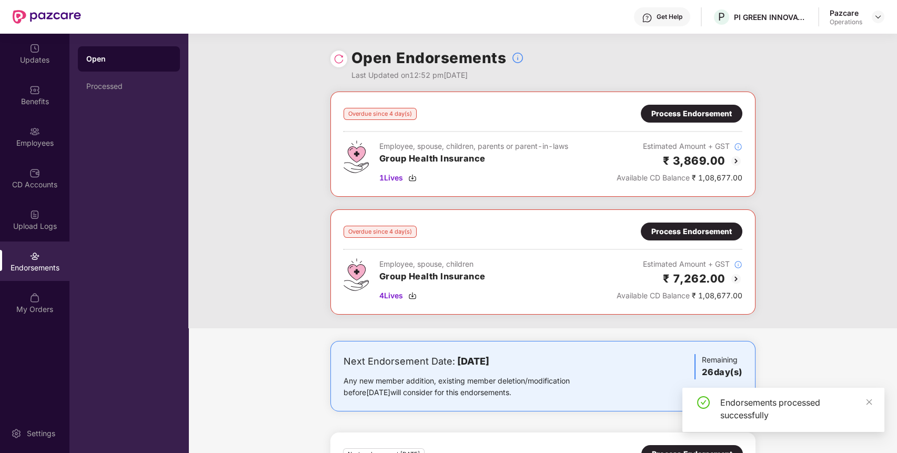
click at [699, 116] on div "Process Endorsement" at bounding box center [692, 114] width 81 height 12
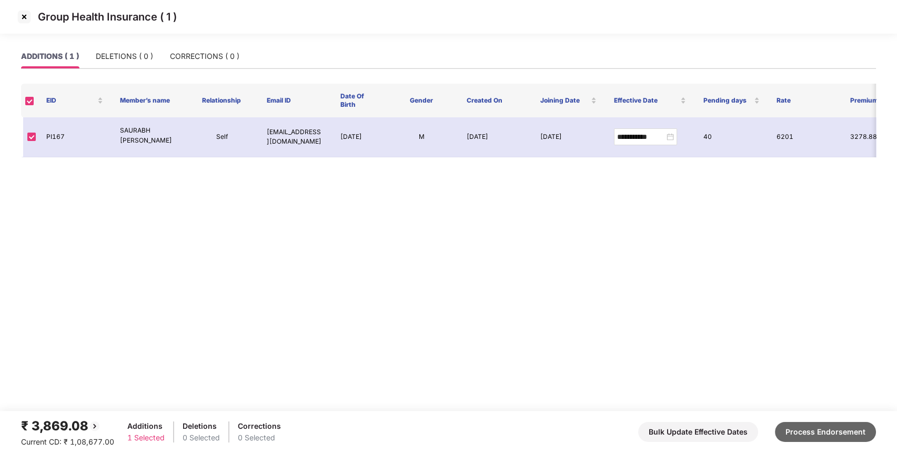
click at [798, 430] on button "Process Endorsement" at bounding box center [825, 432] width 101 height 20
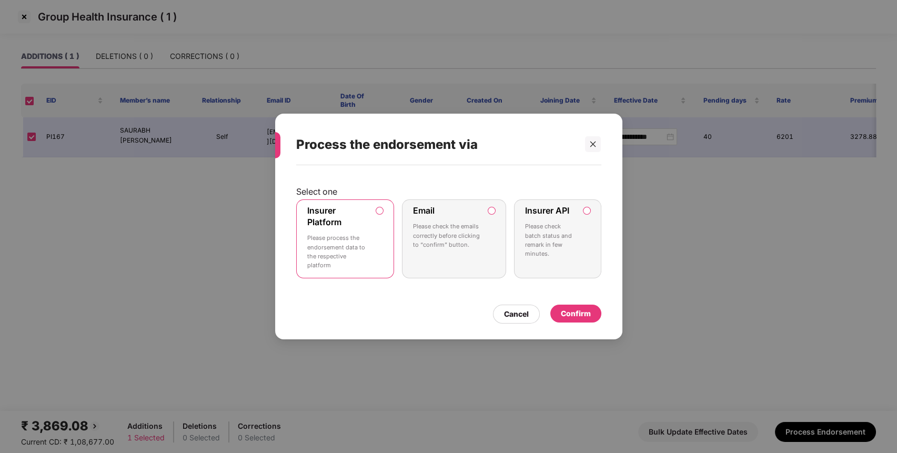
click at [578, 307] on div "Confirm" at bounding box center [576, 314] width 51 height 18
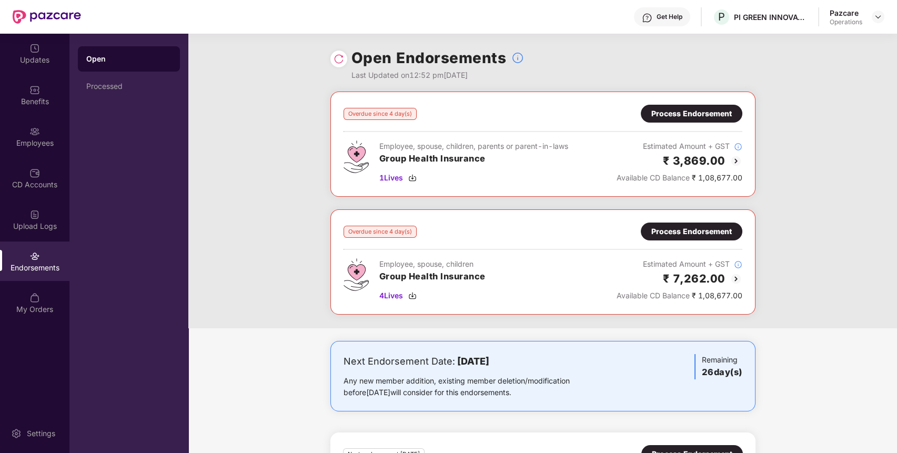
click at [337, 56] on img at bounding box center [339, 59] width 11 height 11
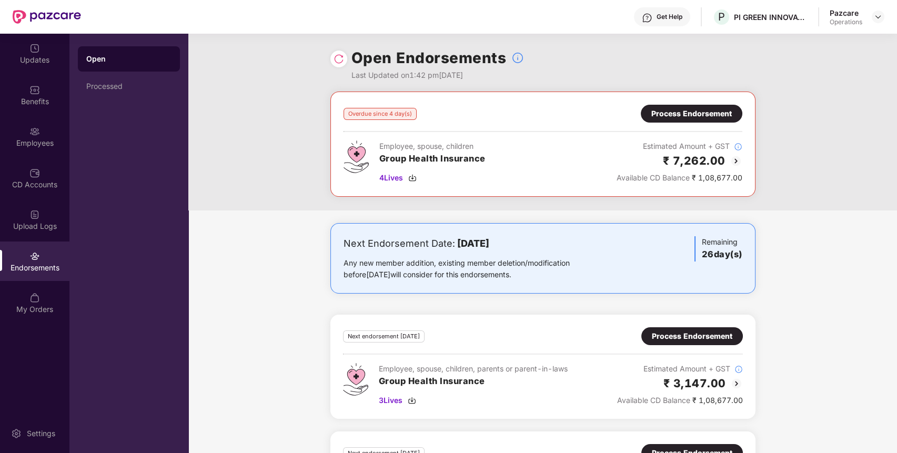
click at [713, 109] on div "Process Endorsement" at bounding box center [692, 114] width 81 height 12
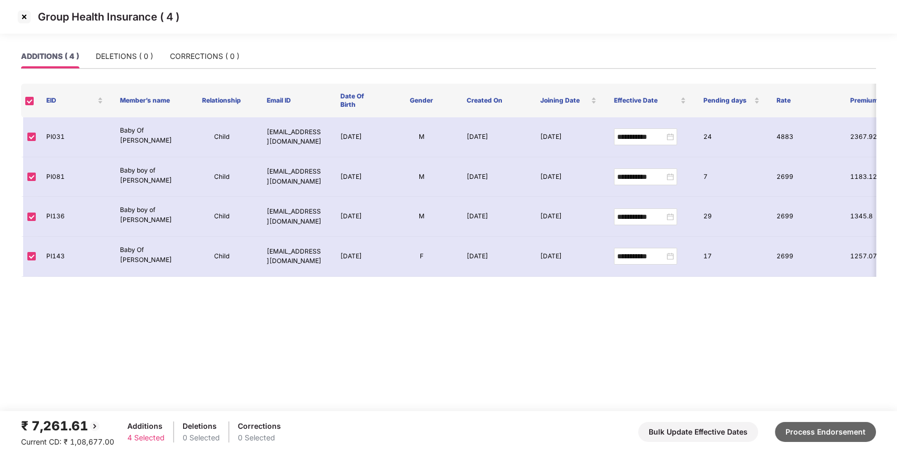
click at [804, 434] on button "Process Endorsement" at bounding box center [825, 432] width 101 height 20
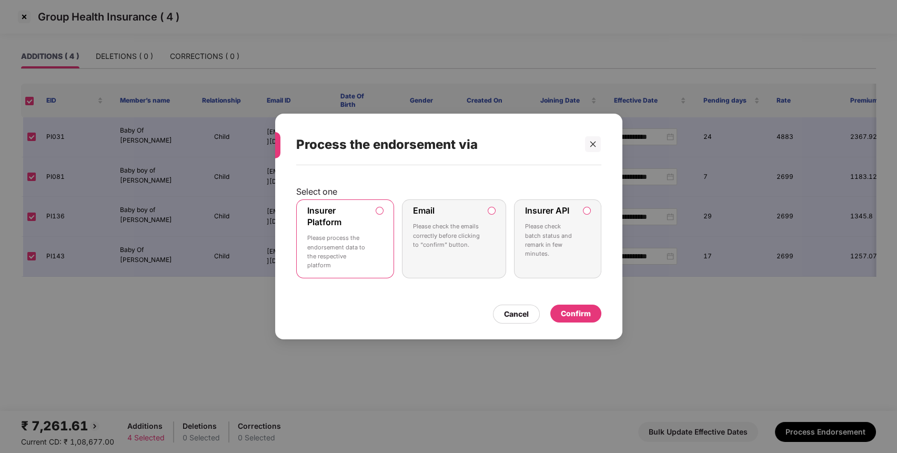
click at [581, 308] on div "Confirm" at bounding box center [576, 314] width 30 height 12
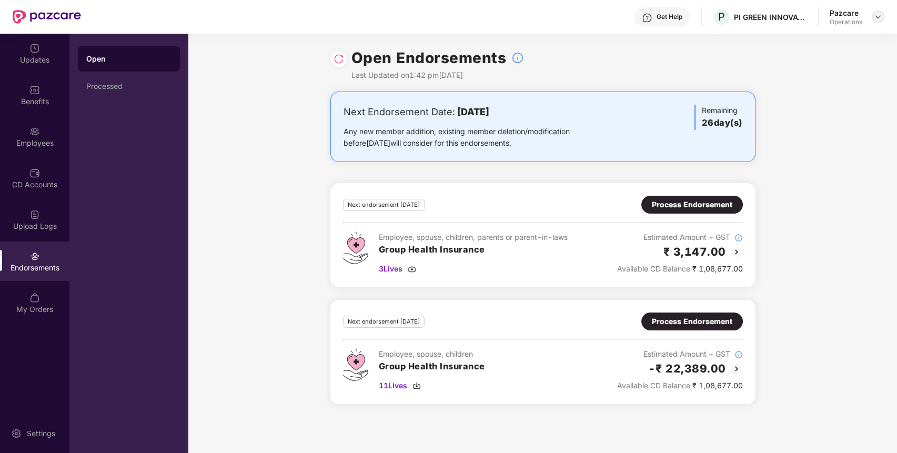
click at [880, 17] on img at bounding box center [878, 17] width 8 height 8
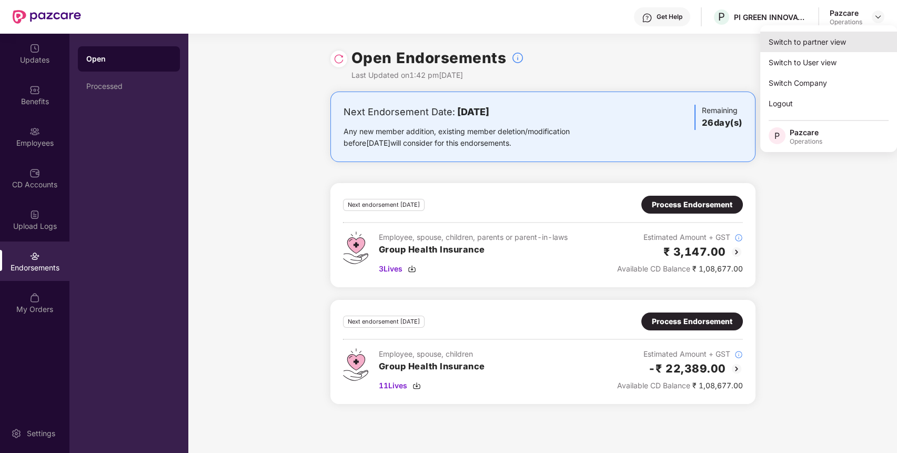
click at [844, 45] on div "Switch to partner view" at bounding box center [829, 42] width 137 height 21
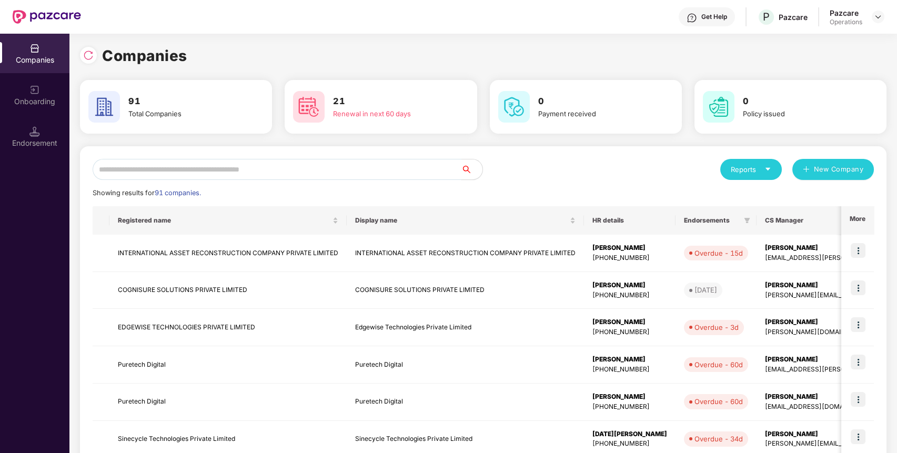
click at [434, 164] on input "text" at bounding box center [277, 169] width 369 height 21
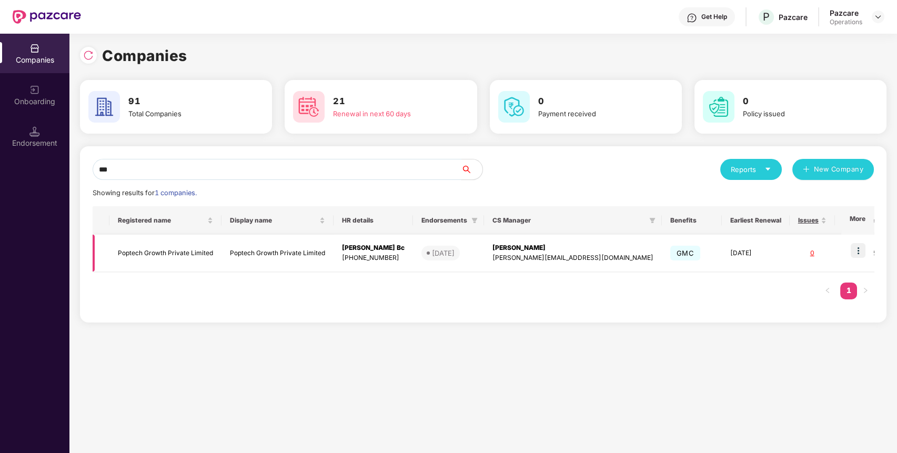
type input "***"
click at [862, 250] on img at bounding box center [858, 250] width 15 height 15
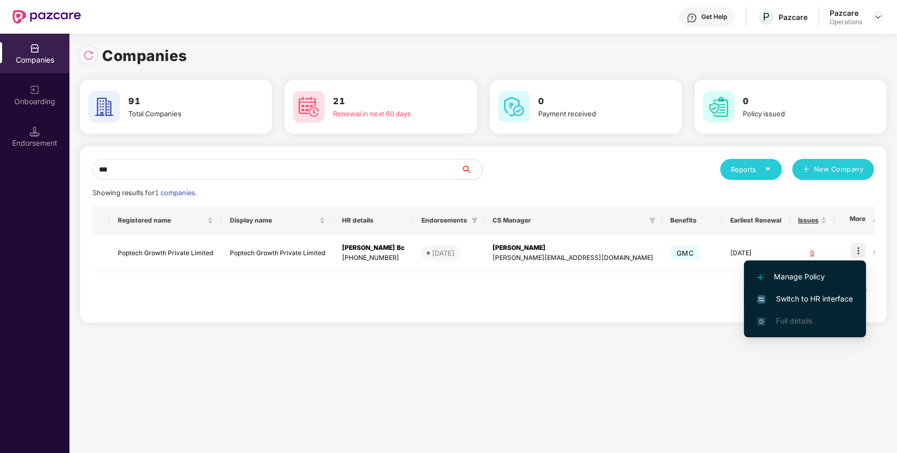
click at [838, 303] on span "Switch to HR interface" at bounding box center [805, 299] width 96 height 12
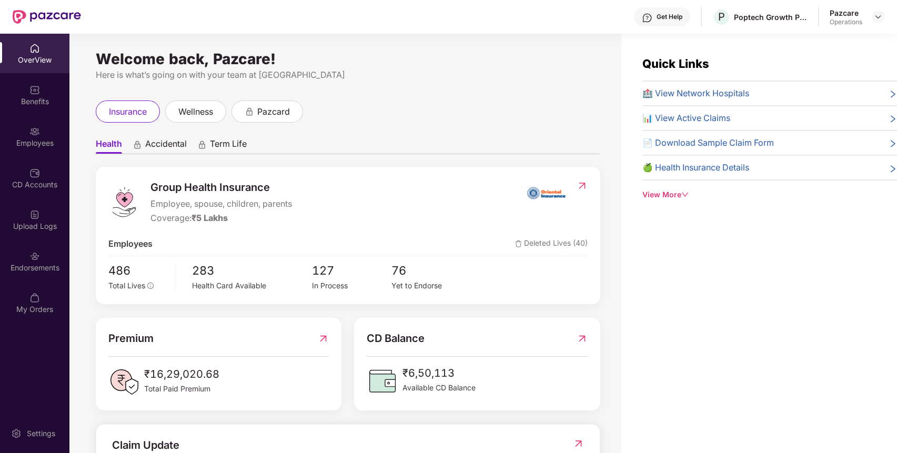
click at [44, 278] on div "Endorsements" at bounding box center [34, 261] width 69 height 39
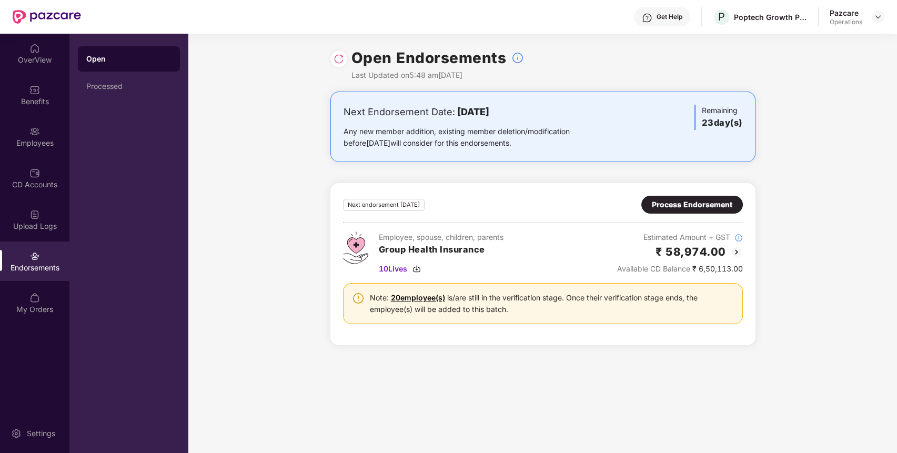
click at [699, 198] on div "Process Endorsement" at bounding box center [693, 205] width 102 height 18
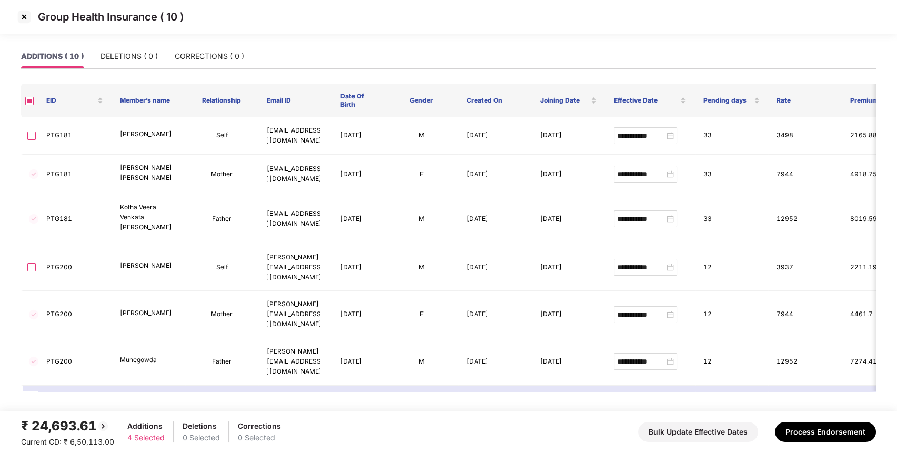
click at [25, 22] on img at bounding box center [24, 16] width 17 height 17
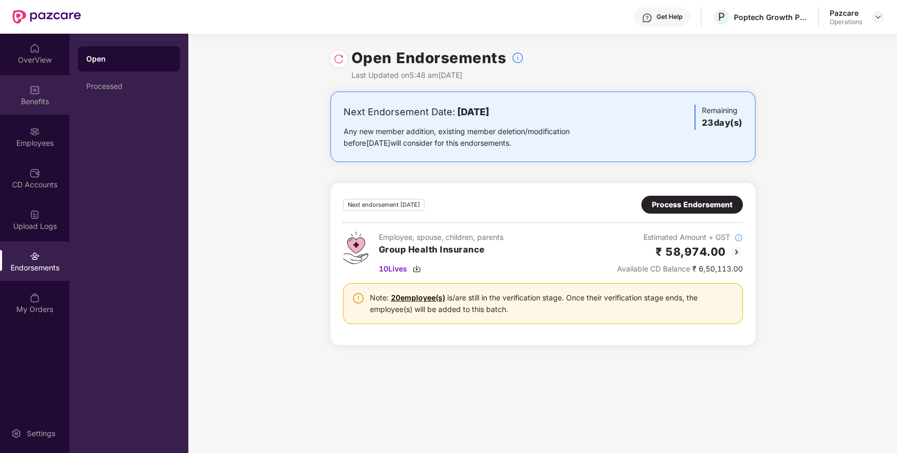
click at [29, 102] on div "Benefits" at bounding box center [34, 101] width 69 height 11
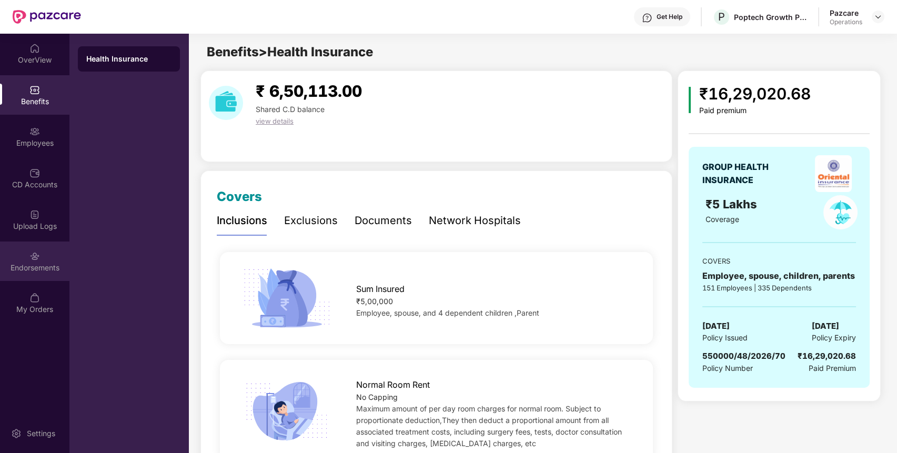
click at [27, 265] on div "Endorsements" at bounding box center [34, 268] width 69 height 11
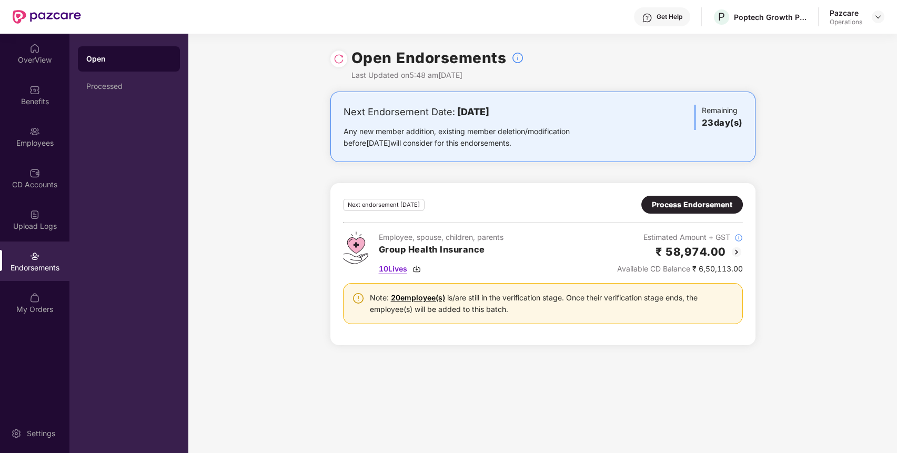
click at [391, 267] on span "10 Lives" at bounding box center [393, 269] width 28 height 12
click at [35, 93] on img at bounding box center [34, 90] width 11 height 11
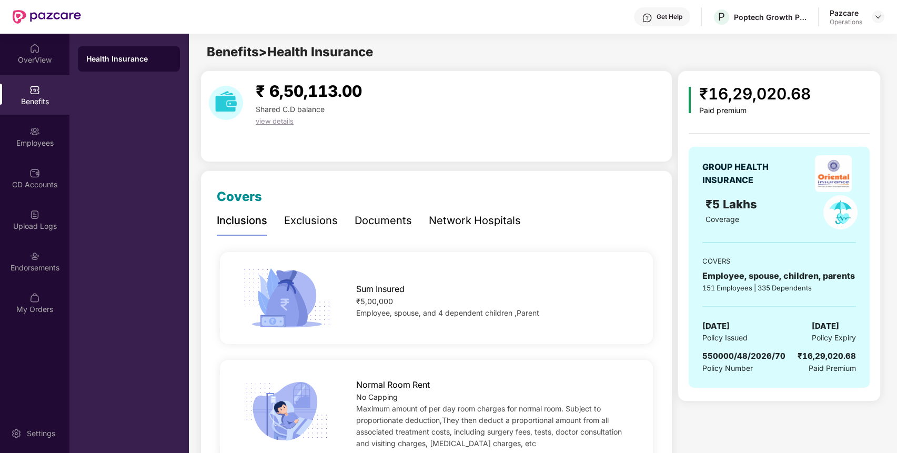
click at [732, 353] on span "550000/48/2026/70" at bounding box center [744, 356] width 83 height 10
copy span "/"
click at [732, 353] on span "550000/48/2026/70" at bounding box center [744, 356] width 83 height 10
copy span "550000/48/2026/70"
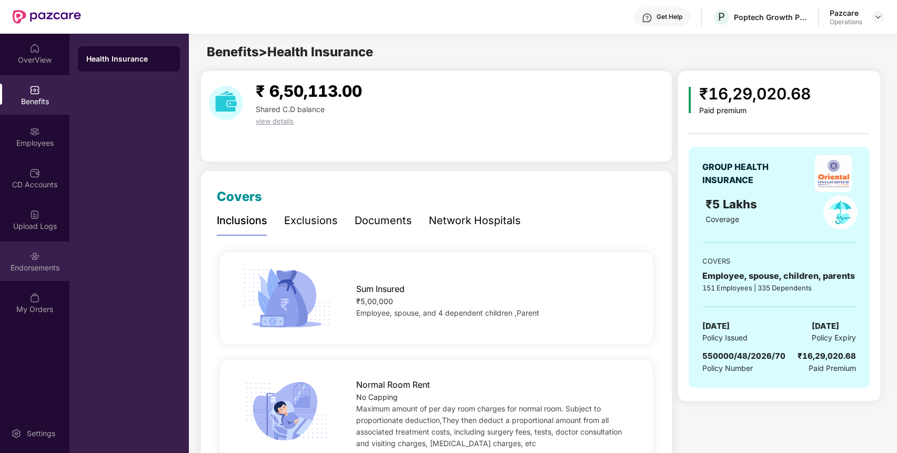
click at [65, 256] on div "Endorsements" at bounding box center [34, 261] width 69 height 39
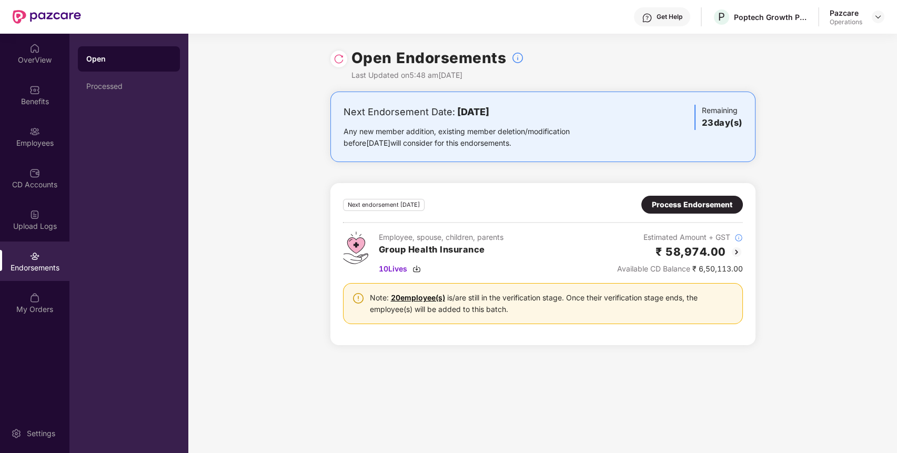
click at [674, 207] on div "Process Endorsement" at bounding box center [692, 205] width 81 height 12
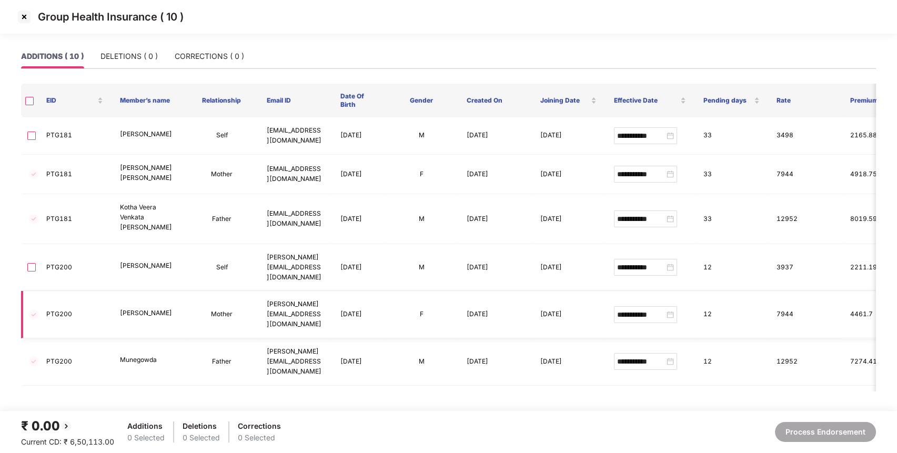
scroll to position [114, 0]
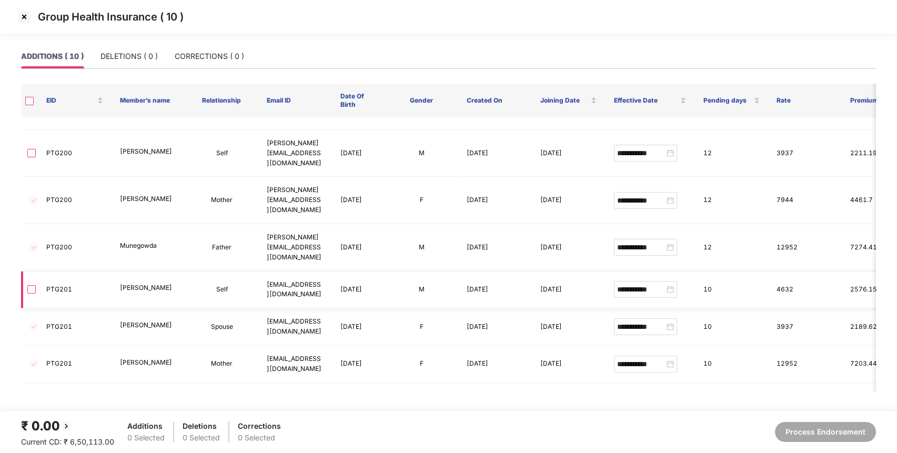
click at [32, 284] on label at bounding box center [31, 290] width 8 height 12
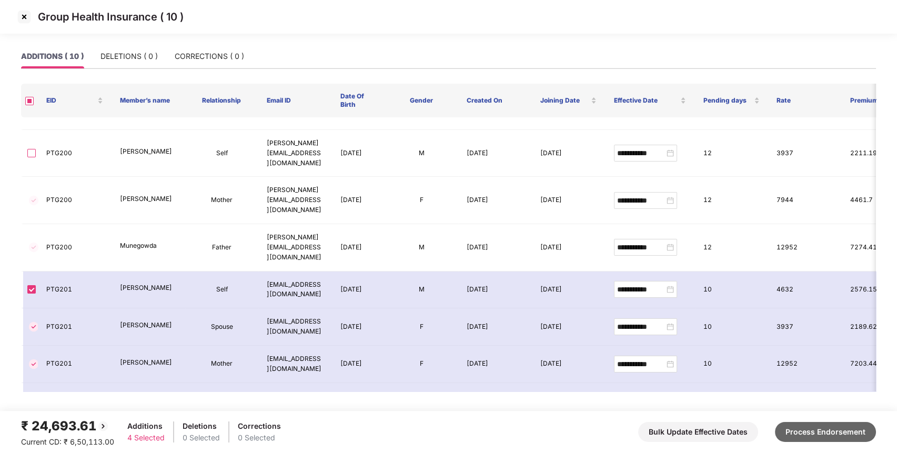
click at [838, 431] on button "Process Endorsement" at bounding box center [825, 432] width 101 height 20
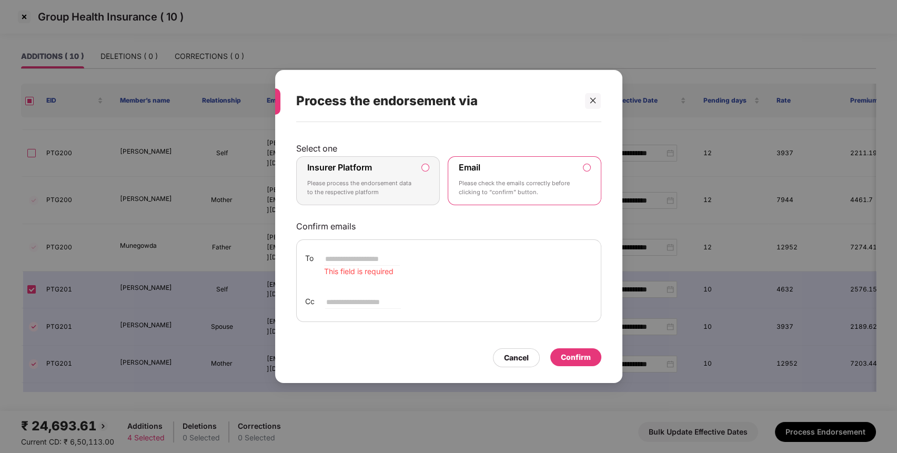
click at [406, 187] on p "Please process the endorsement data to the respective platform" at bounding box center [360, 188] width 107 height 18
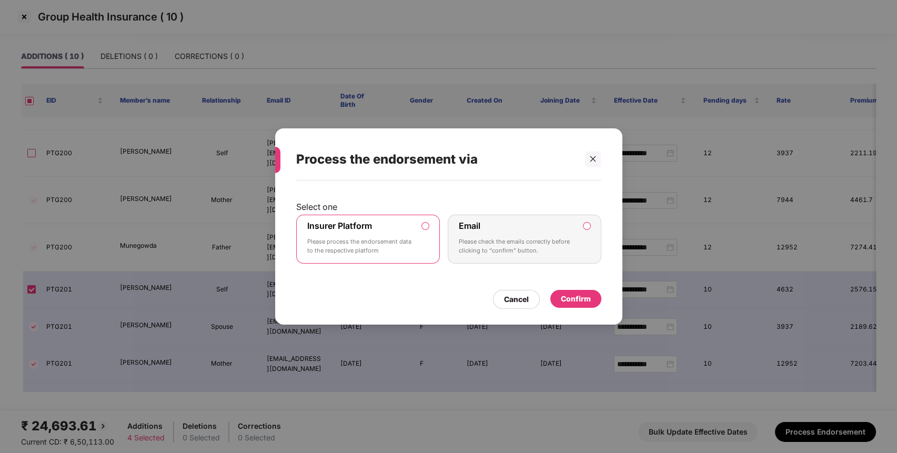
click at [573, 298] on div "Confirm" at bounding box center [576, 299] width 30 height 12
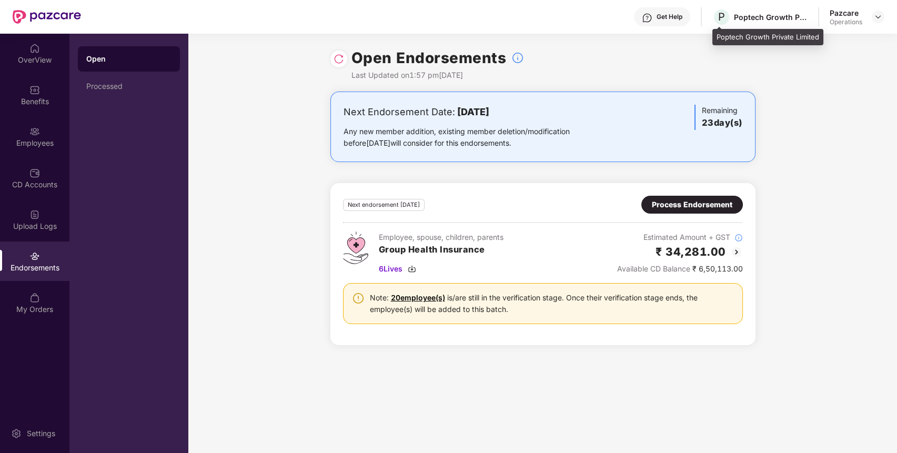
click at [776, 13] on div "Poptech Growth Private Limited" at bounding box center [771, 17] width 74 height 10
copy div "Poptech Growth Private Limited"
click at [776, 13] on div "Poptech Growth Private Limited" at bounding box center [771, 17] width 74 height 10
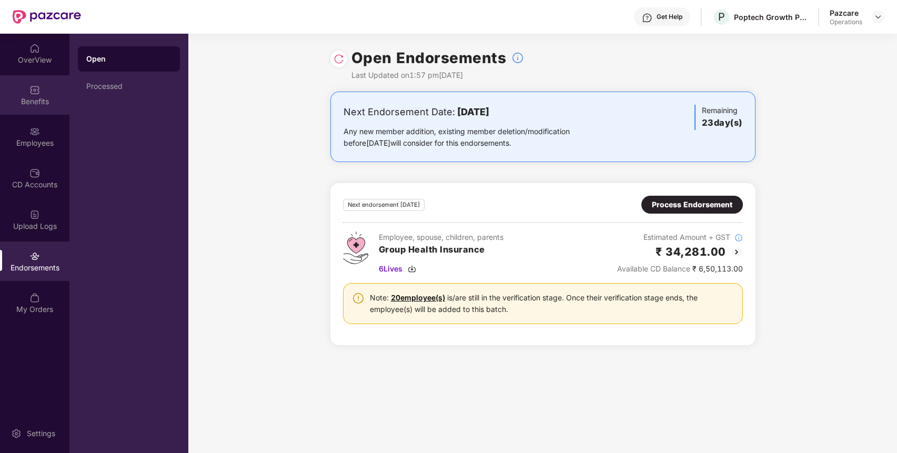
click at [46, 105] on div "Benefits" at bounding box center [34, 101] width 69 height 11
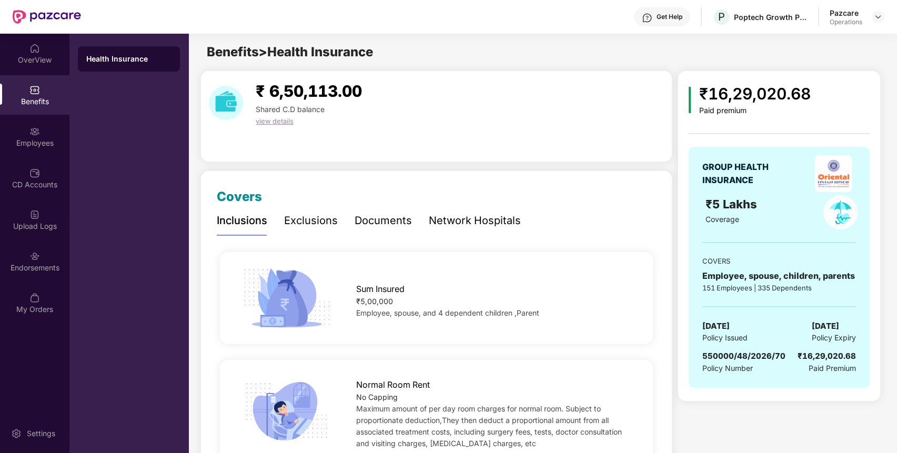
click at [739, 359] on span "550000/48/2026/70" at bounding box center [744, 356] width 83 height 10
copy span "48"
click at [739, 359] on span "550000/48/2026/70" at bounding box center [744, 356] width 83 height 10
copy span "550000/48/2026/70"
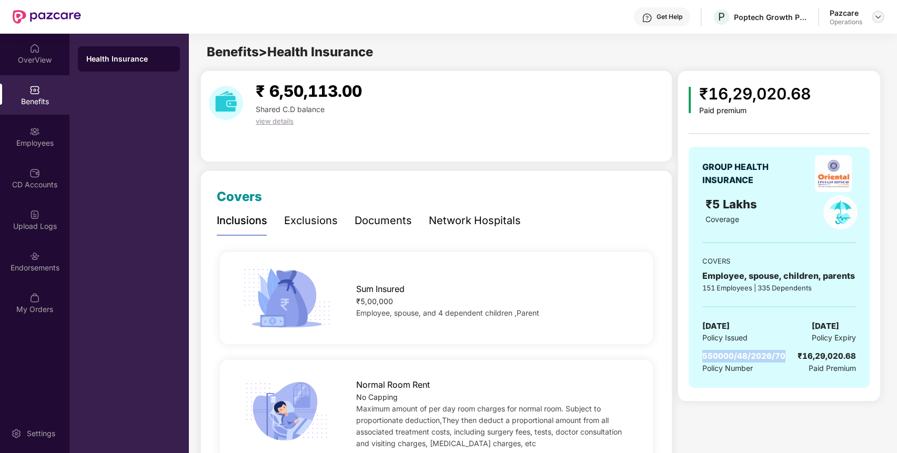
click at [878, 16] on img at bounding box center [878, 17] width 8 height 8
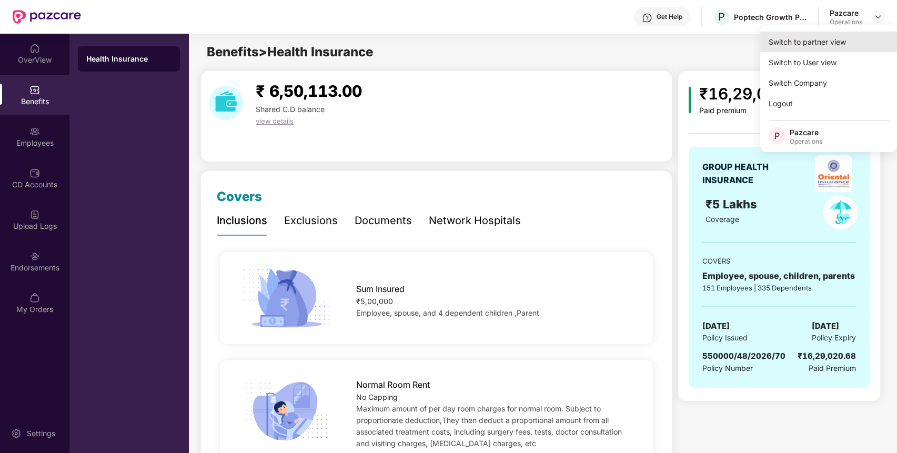
click at [832, 43] on div "Switch to partner view" at bounding box center [829, 42] width 137 height 21
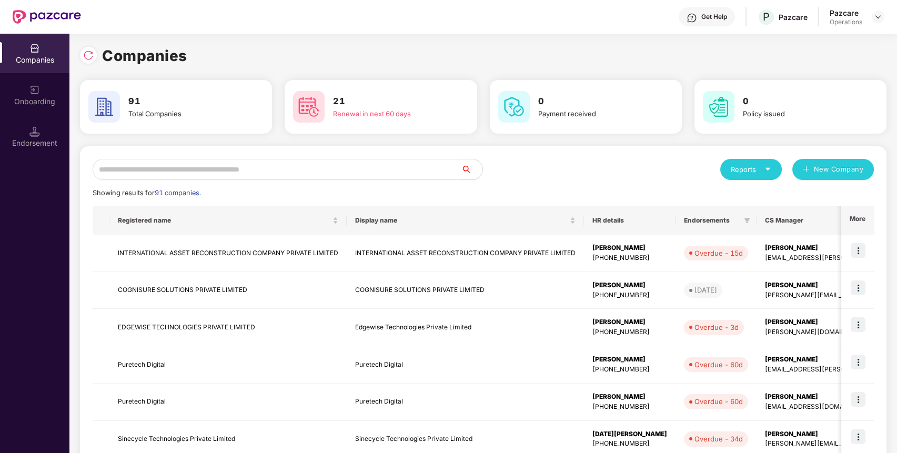
click at [402, 177] on input "text" at bounding box center [277, 169] width 369 height 21
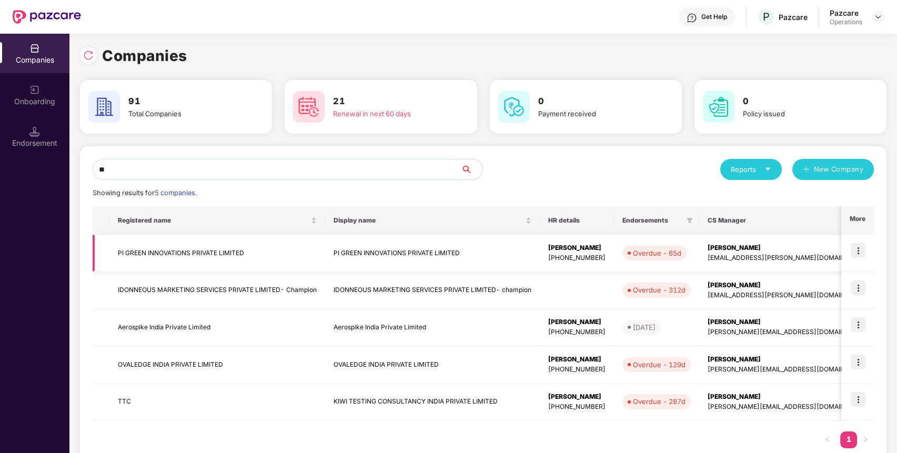
type input "**"
click at [167, 257] on td "PI GREEN INNOVATIONS PRIVATE LIMITED" at bounding box center [217, 253] width 216 height 37
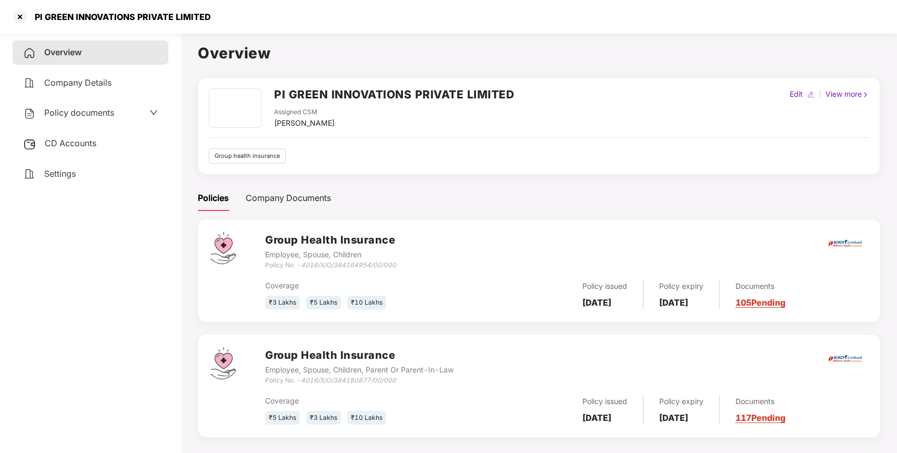
click at [414, 95] on h2 "PI GREEN INNOVATIONS PRIVATE LIMITED" at bounding box center [394, 94] width 240 height 17
copy h2 "PI GREEN INNOVATIONS PRIVATE LIMITED"
click at [414, 95] on h2 "PI GREEN INNOVATIONS PRIVATE LIMITED" at bounding box center [394, 94] width 240 height 17
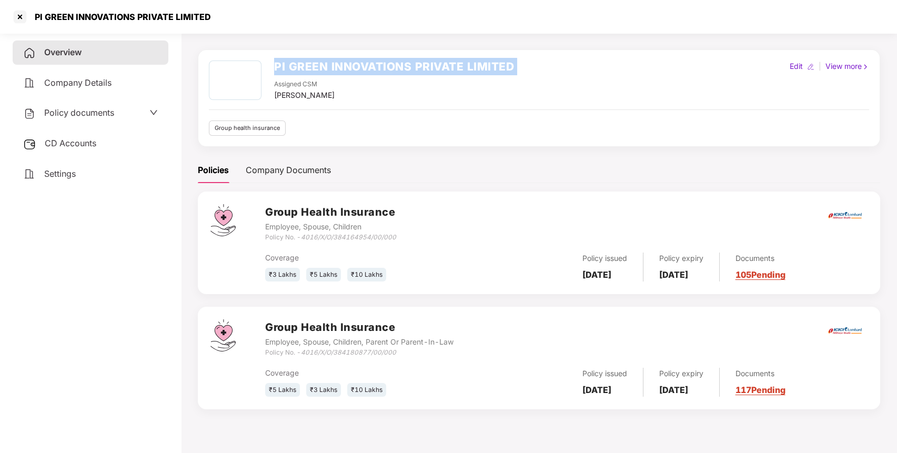
scroll to position [29, 0]
click at [376, 350] on icon "4016/X/O/384180877/00/000" at bounding box center [348, 351] width 95 height 8
copy icon "00"
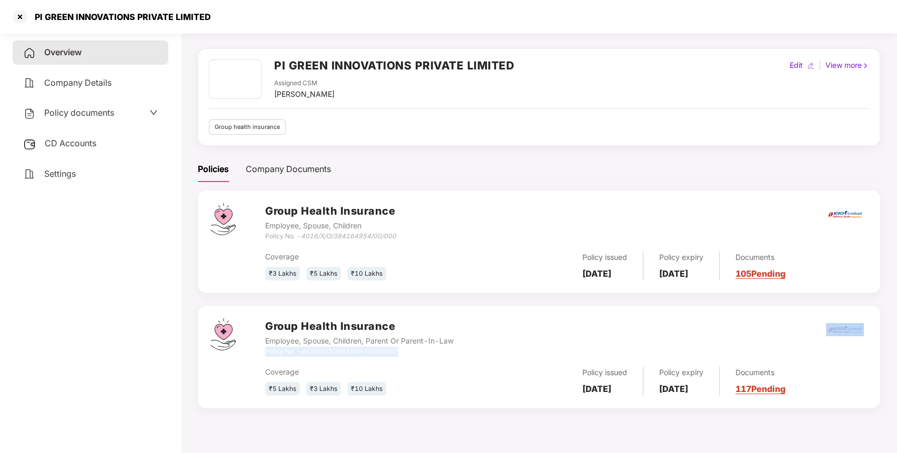
click at [376, 350] on icon "4016/X/O/384180877/00/000" at bounding box center [348, 351] width 95 height 8
click at [402, 341] on div "Employee, Spouse, Children, Parent Or Parent-In-Law" at bounding box center [359, 341] width 188 height 12
drag, startPoint x: 397, startPoint y: 352, endPoint x: 304, endPoint y: 351, distance: 93.7
click at [304, 351] on div "Policy No. - 4016/X/O/384180877/00/000" at bounding box center [359, 352] width 188 height 10
drag, startPoint x: 305, startPoint y: 236, endPoint x: 407, endPoint y: 237, distance: 102.6
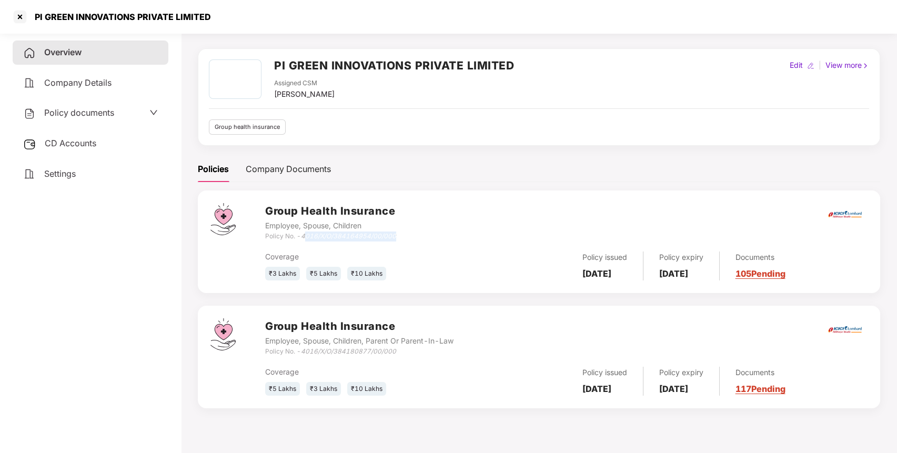
click at [407, 237] on div "Group Health Insurance Employee, Spouse, Children Policy No. - 4016/X/O/3841649…" at bounding box center [566, 222] width 603 height 38
drag, startPoint x: 402, startPoint y: 237, endPoint x: 302, endPoint y: 239, distance: 100.0
click at [302, 239] on div "Group Health Insurance Employee, Spouse, Children Policy No. - 4016/X/O/3841649…" at bounding box center [566, 222] width 603 height 38
click at [21, 17] on div at bounding box center [20, 16] width 17 height 17
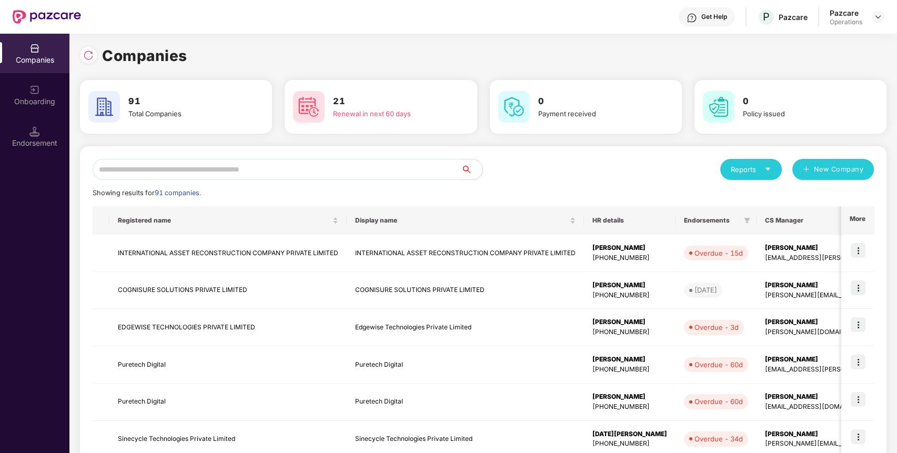
click at [218, 160] on input "text" at bounding box center [277, 169] width 369 height 21
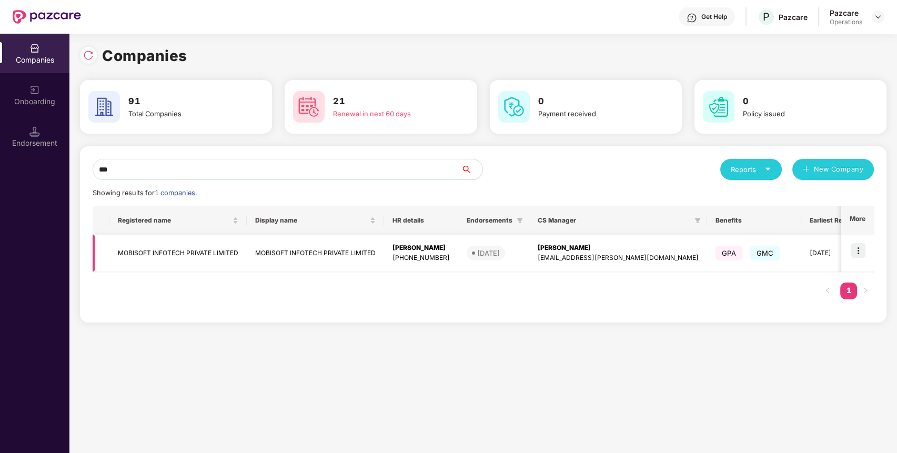
type input "***"
click at [172, 253] on td "MOBISOFT INFOTECH PRIVATE LIMITED" at bounding box center [177, 253] width 137 height 37
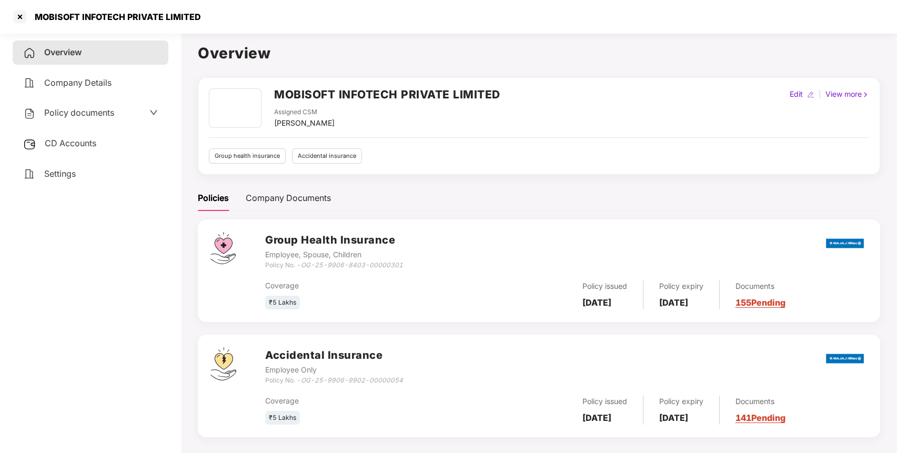
click at [363, 93] on h2 "MOBISOFT INFOTECH PRIVATE LIMITED" at bounding box center [387, 94] width 226 height 17
drag, startPoint x: 304, startPoint y: 264, endPoint x: 418, endPoint y: 269, distance: 114.9
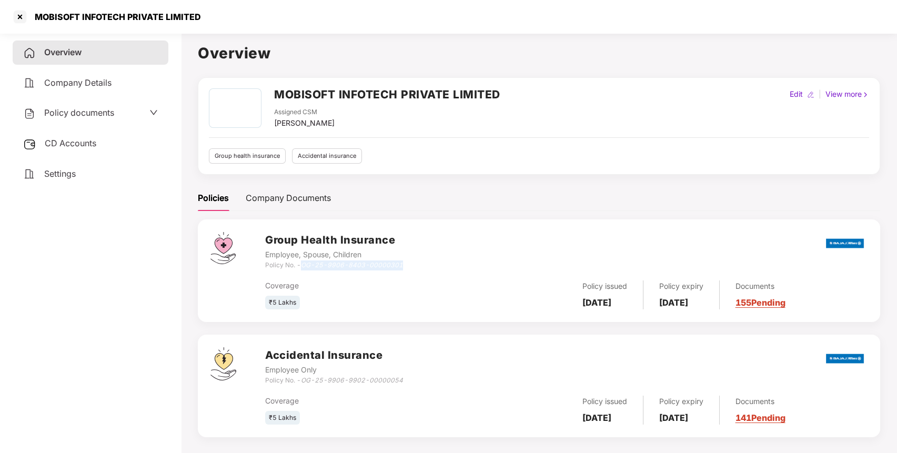
click at [418, 269] on div "Group Health Insurance Employee, Spouse, Children Policy No. - OG-25-9906-8403-…" at bounding box center [566, 251] width 603 height 38
drag, startPoint x: 303, startPoint y: 378, endPoint x: 404, endPoint y: 378, distance: 100.5
click at [404, 378] on div "Accidental Insurance Employee Only Policy No. - OG-25-9906-9902-00000054" at bounding box center [566, 366] width 603 height 38
click at [26, 15] on div at bounding box center [20, 16] width 17 height 17
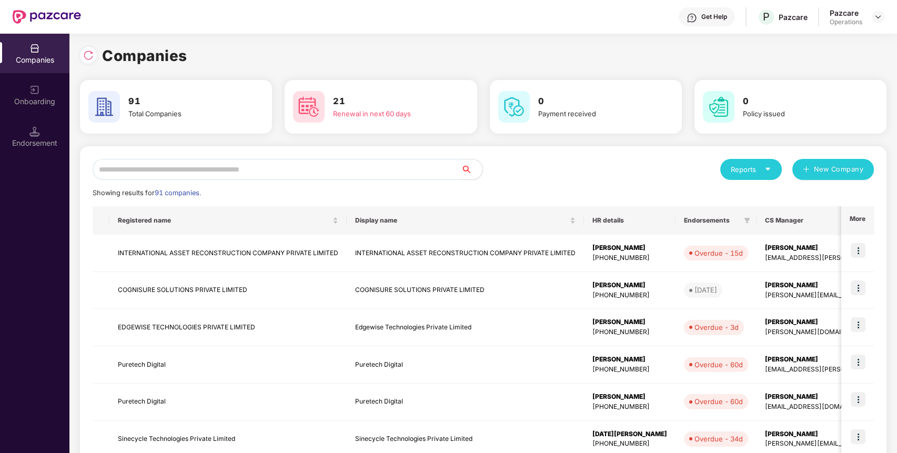
click at [272, 168] on input "text" at bounding box center [277, 169] width 369 height 21
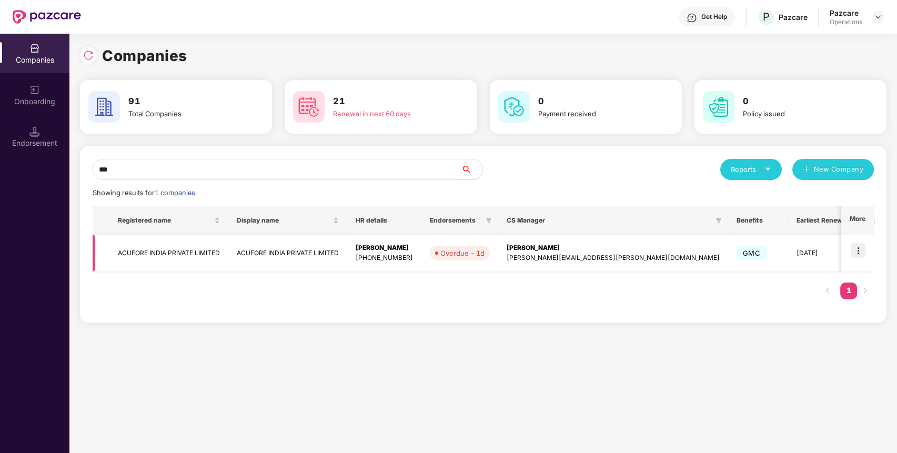
type input "***"
click at [858, 245] on img at bounding box center [858, 250] width 15 height 15
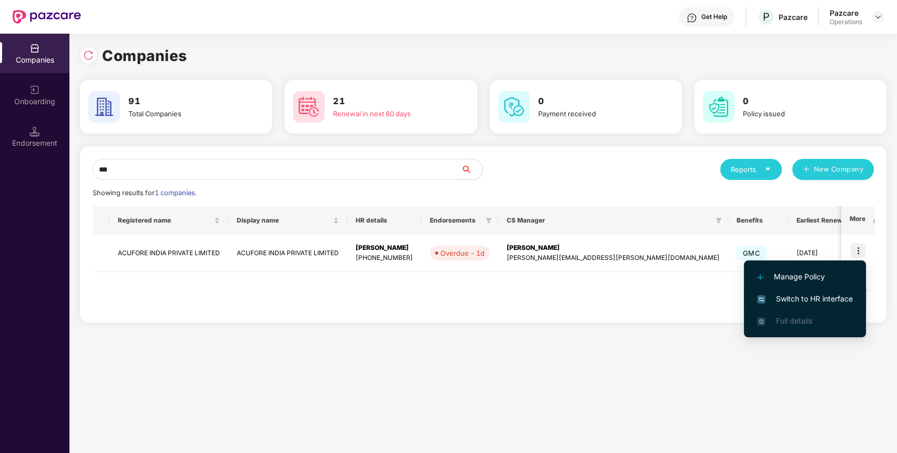
click at [835, 295] on span "Switch to HR interface" at bounding box center [805, 299] width 96 height 12
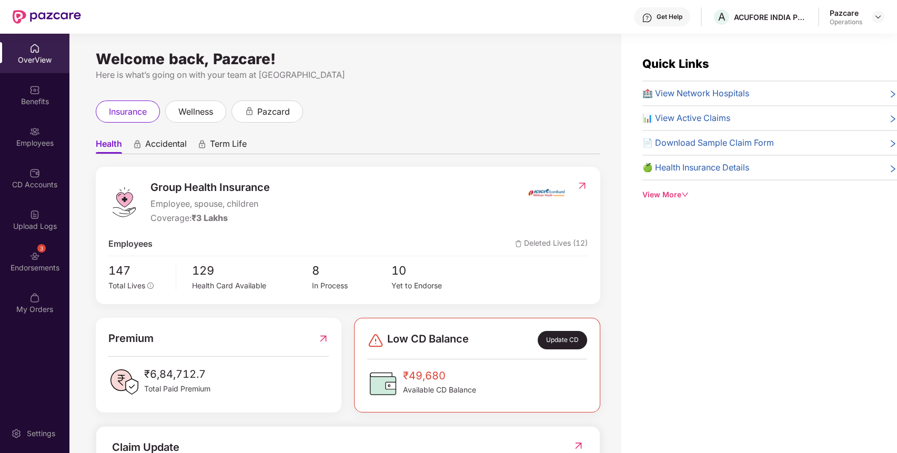
click at [29, 264] on div "Endorsements" at bounding box center [34, 268] width 69 height 11
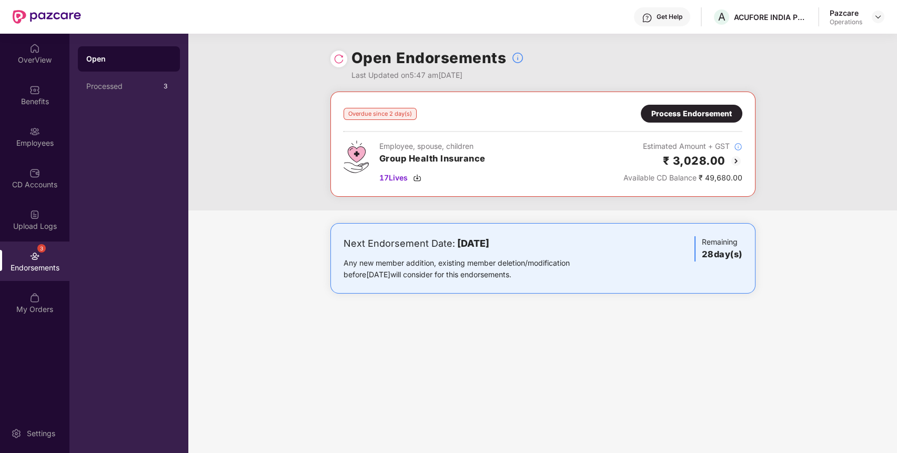
click at [713, 112] on div "Process Endorsement" at bounding box center [692, 114] width 81 height 12
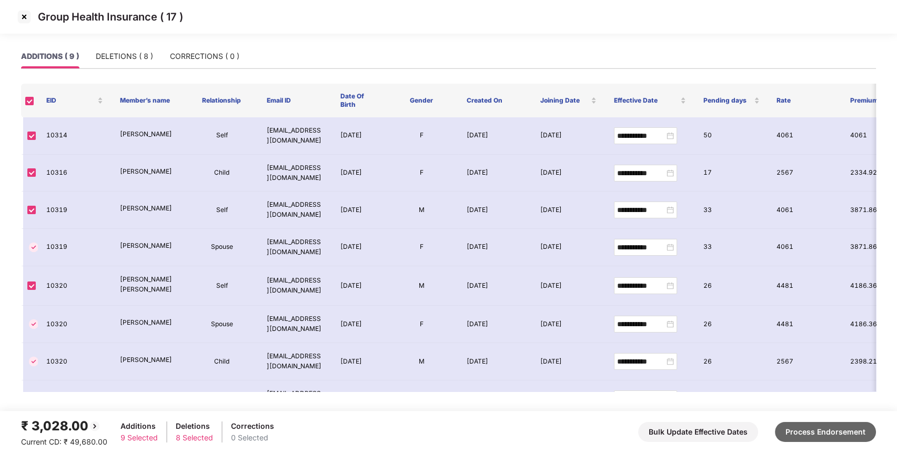
click at [824, 431] on button "Process Endorsement" at bounding box center [825, 432] width 101 height 20
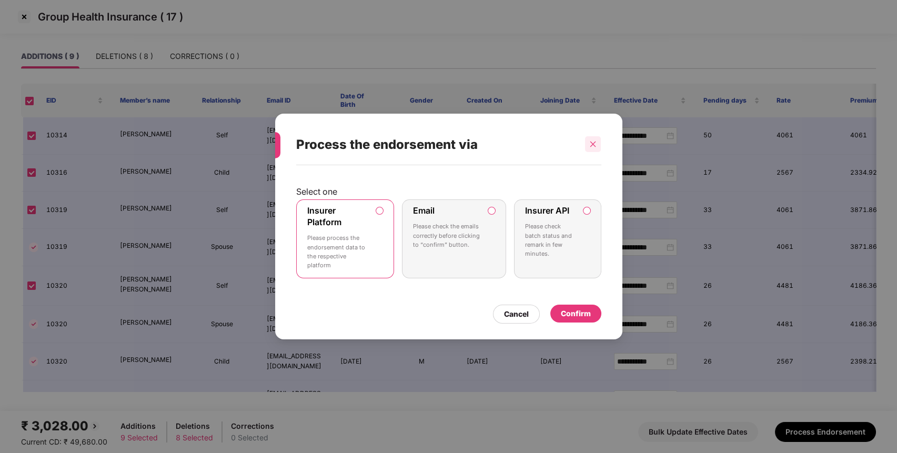
click at [592, 145] on icon "close" at bounding box center [593, 144] width 7 height 7
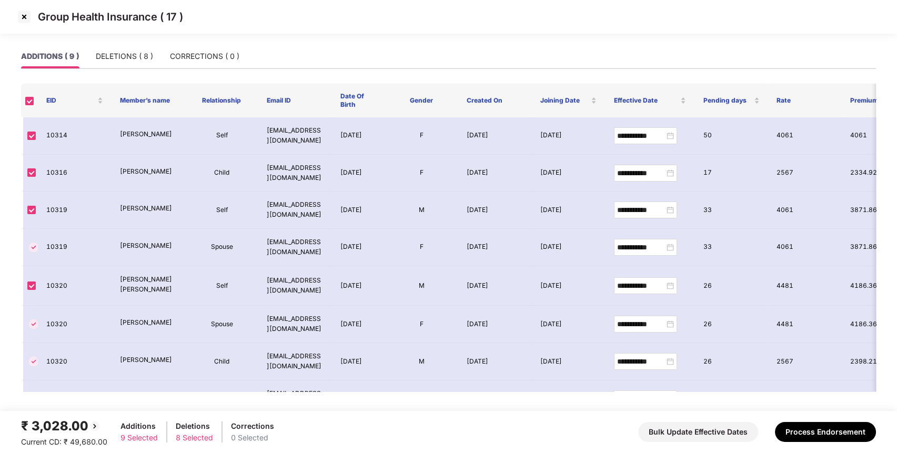
click at [28, 16] on img at bounding box center [24, 16] width 17 height 17
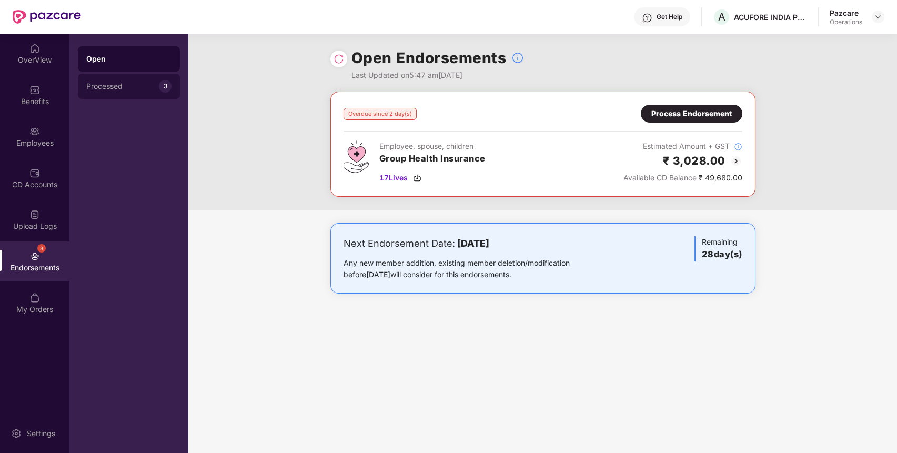
click at [94, 84] on div "Processed" at bounding box center [122, 86] width 73 height 8
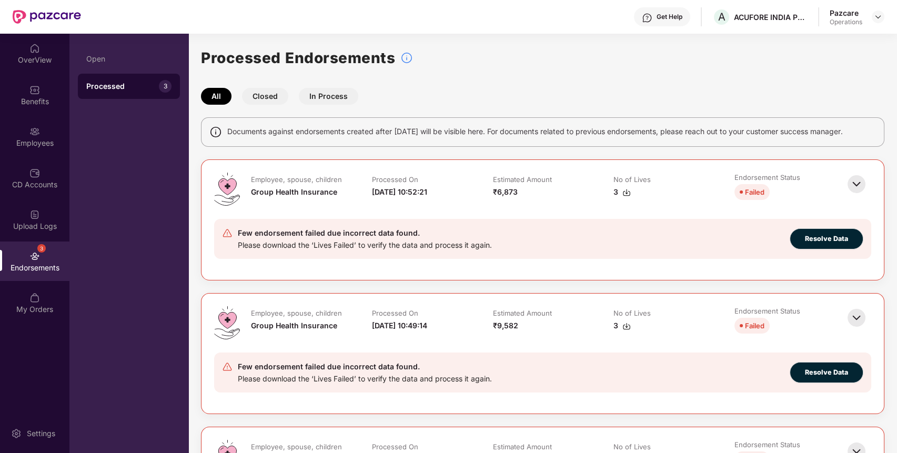
click at [858, 185] on img at bounding box center [856, 184] width 23 height 23
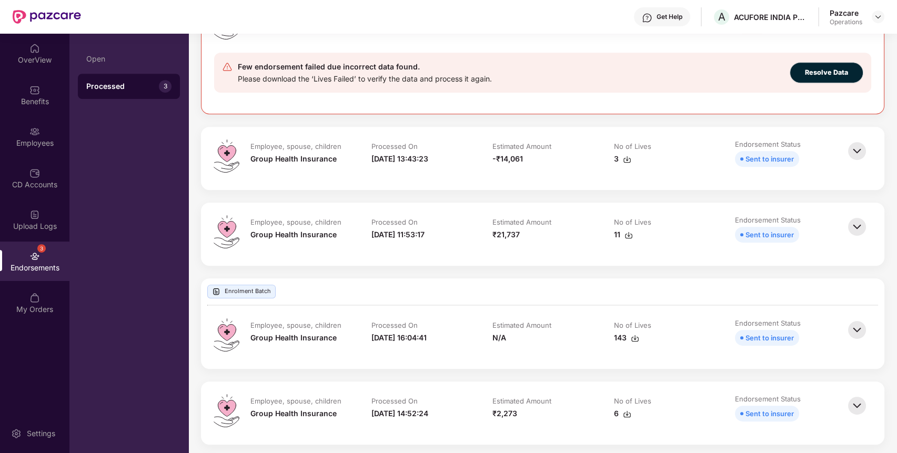
scroll to position [1020, 0]
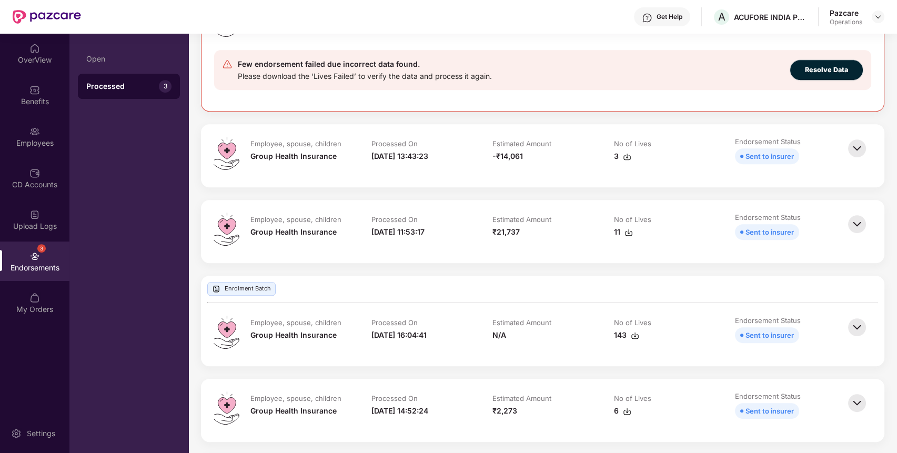
click at [856, 152] on img at bounding box center [857, 148] width 23 height 23
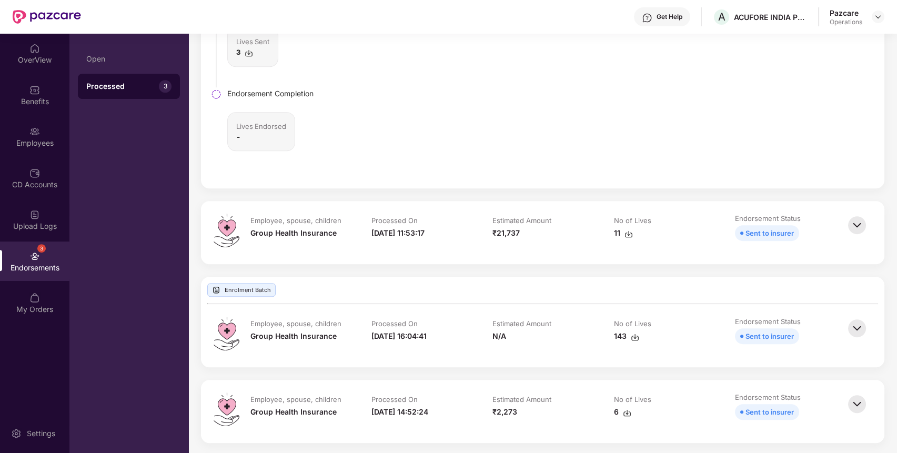
scroll to position [1335, 0]
click at [855, 219] on img at bounding box center [857, 222] width 23 height 23
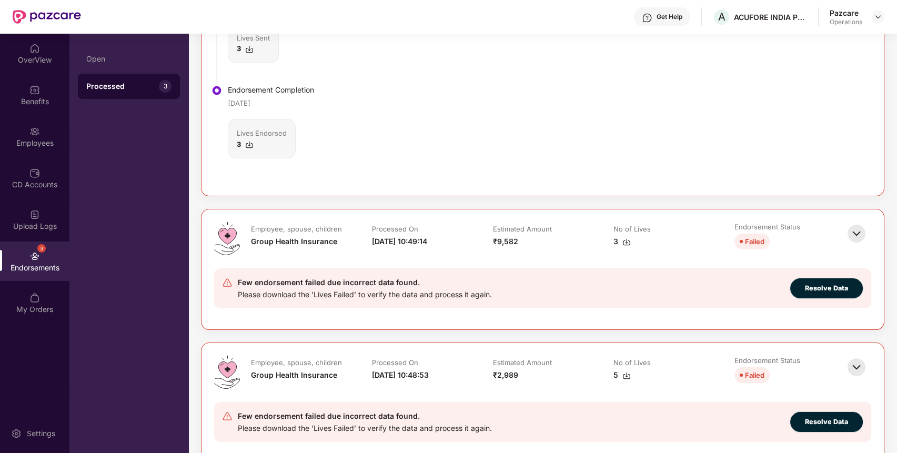
scroll to position [358, 0]
